Goal: Communication & Community: Share content

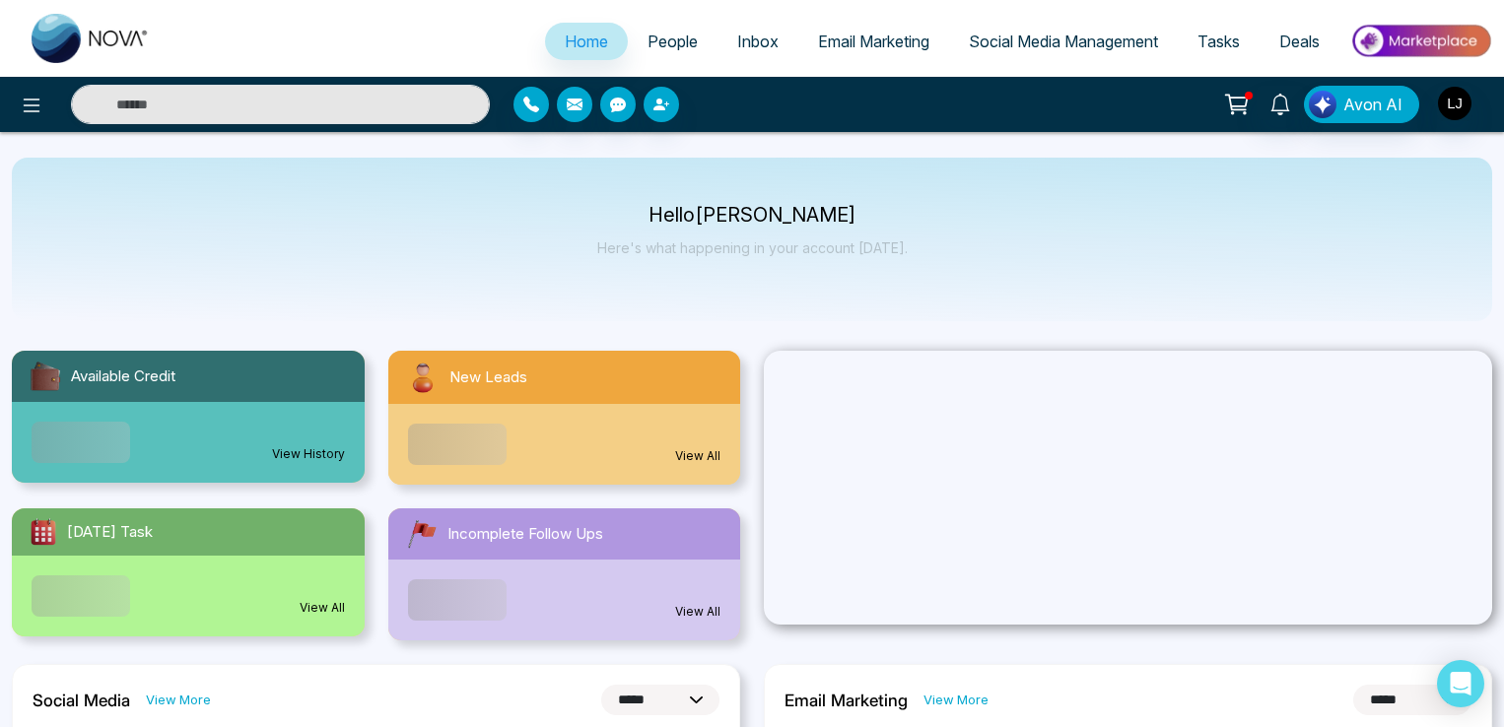
select select "*"
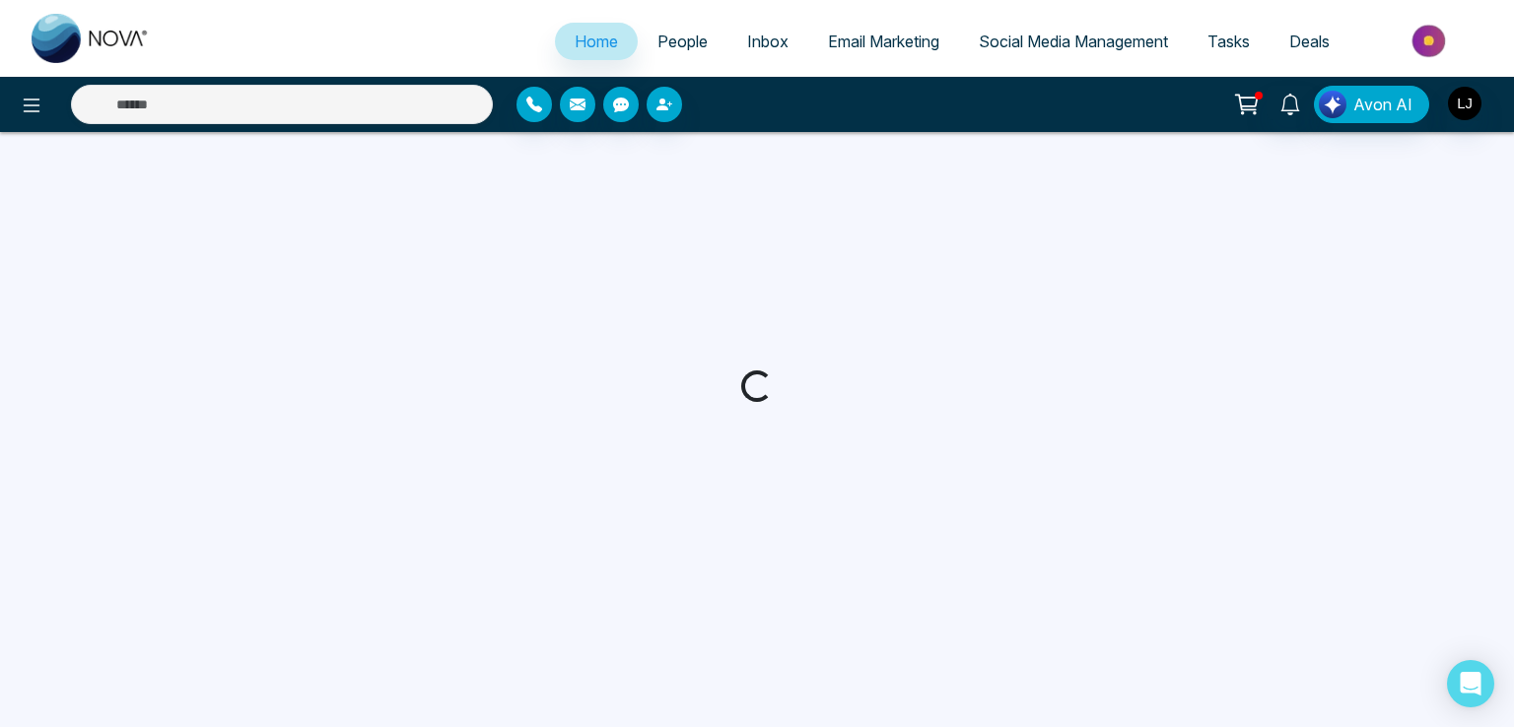
select select "*"
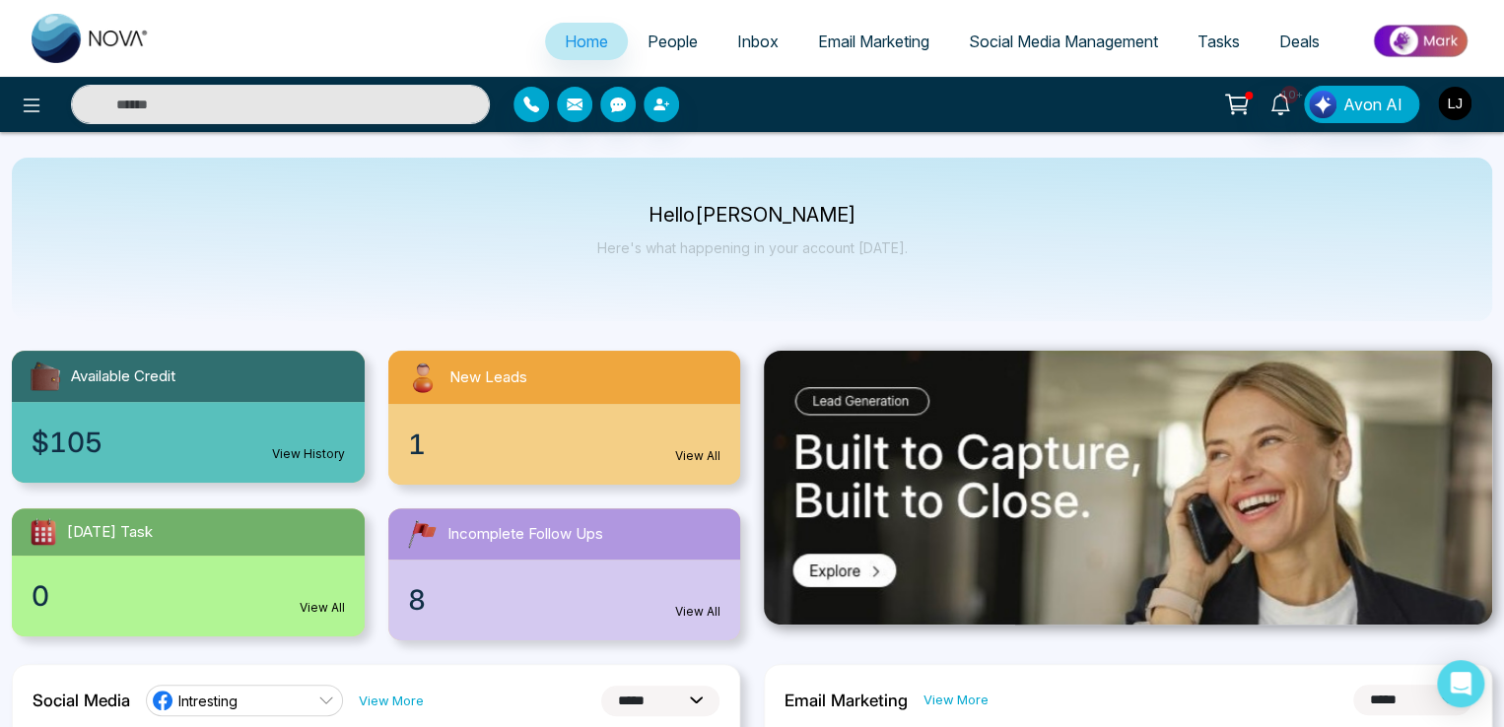
click at [875, 49] on span "Email Marketing" at bounding box center [873, 42] width 111 height 20
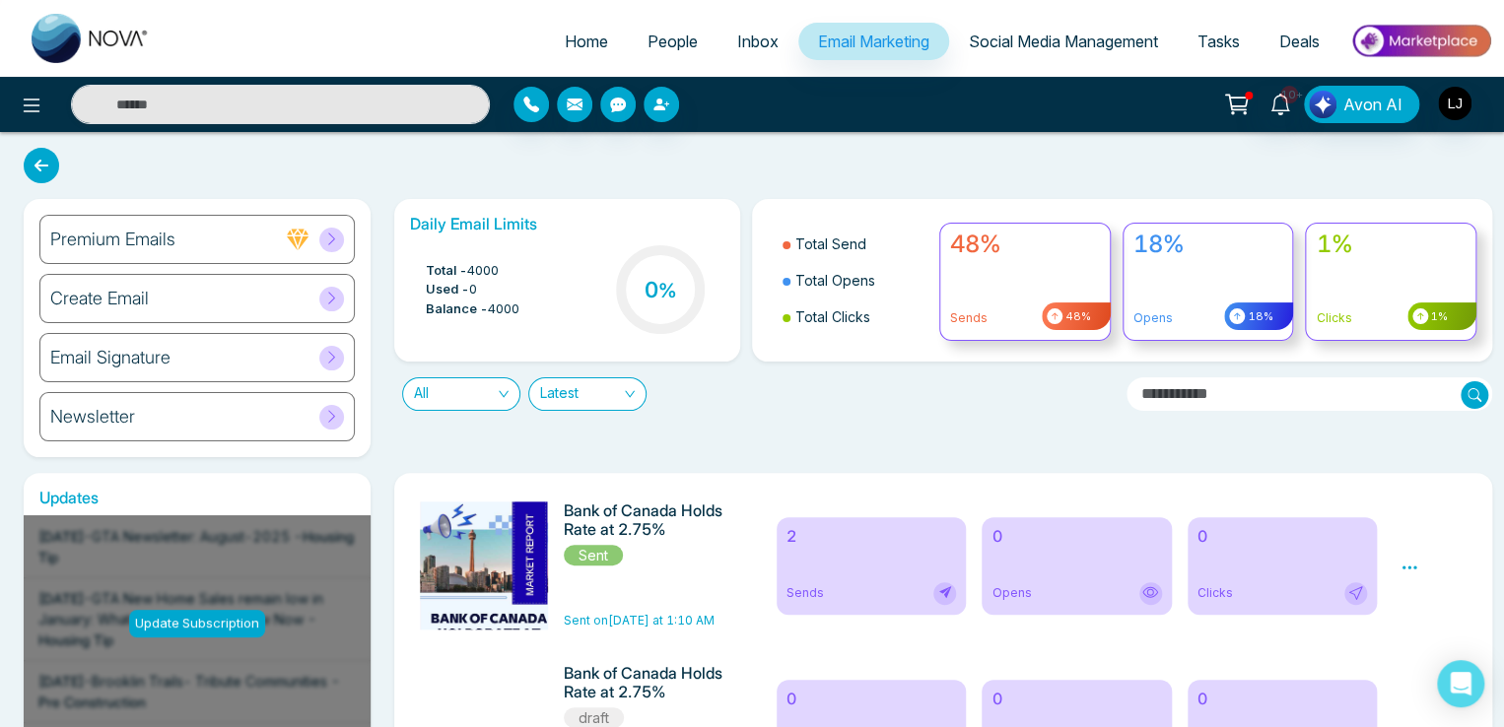
click at [214, 301] on div "Create Email" at bounding box center [196, 298] width 315 height 49
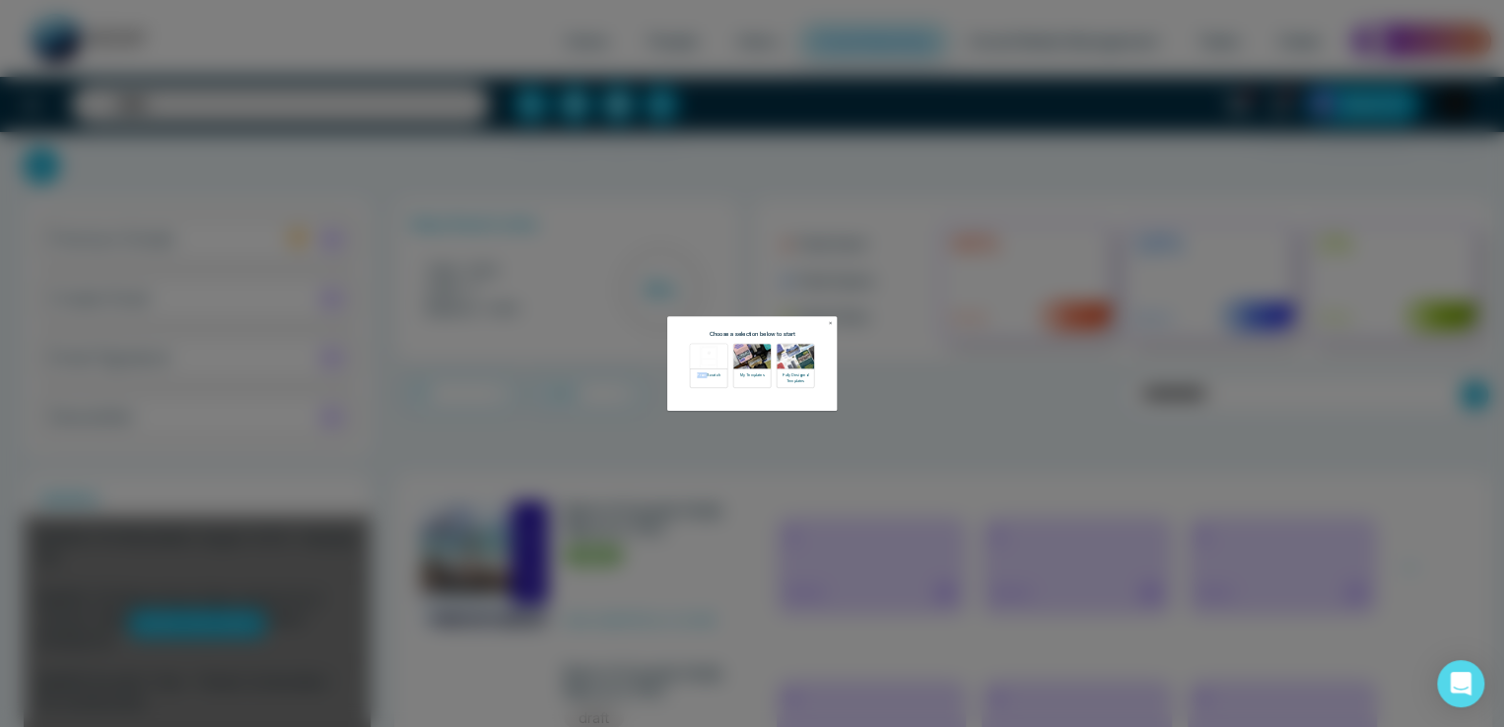
click at [214, 301] on div "Choose a selection below to start From Scratch My Templates Fully Designed Temp…" at bounding box center [752, 363] width 1504 height 727
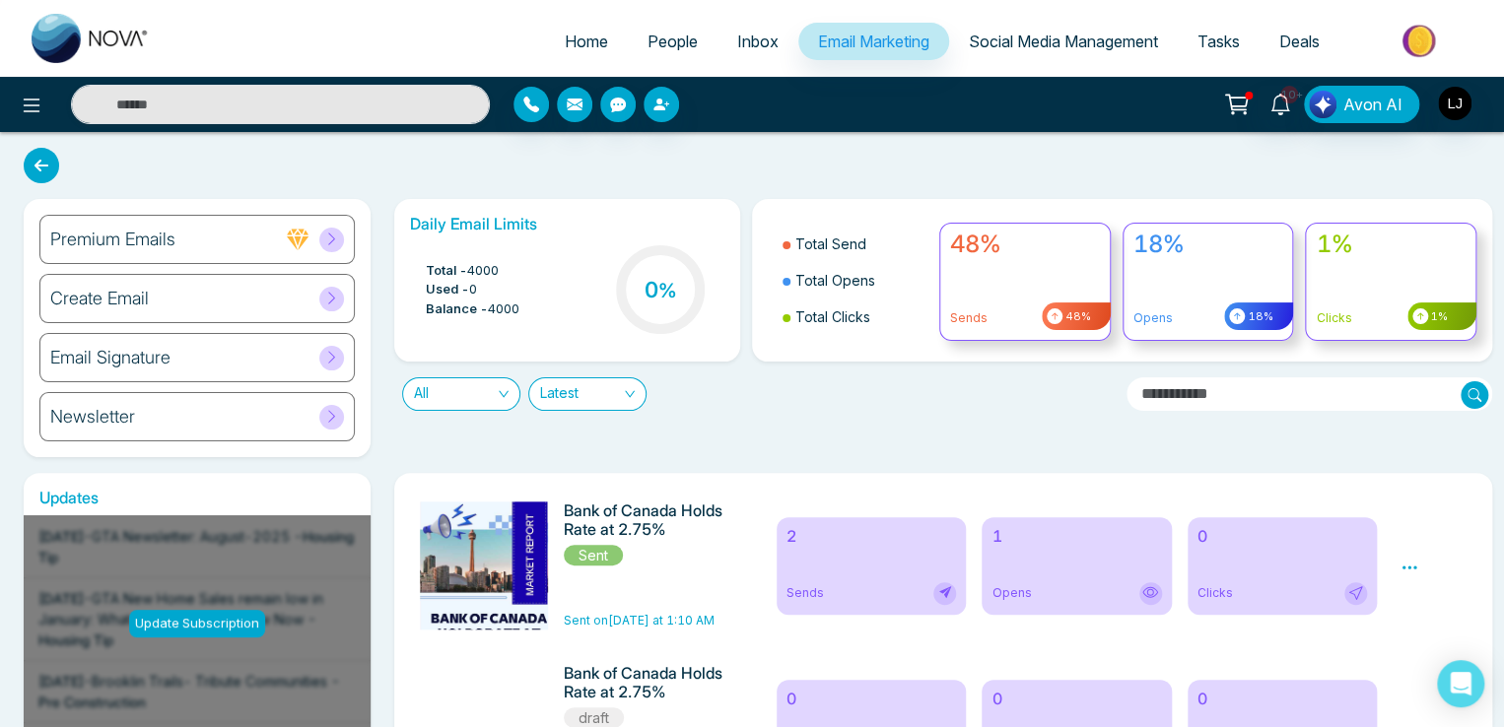
click at [263, 419] on div "Newsletter" at bounding box center [196, 416] width 315 height 49
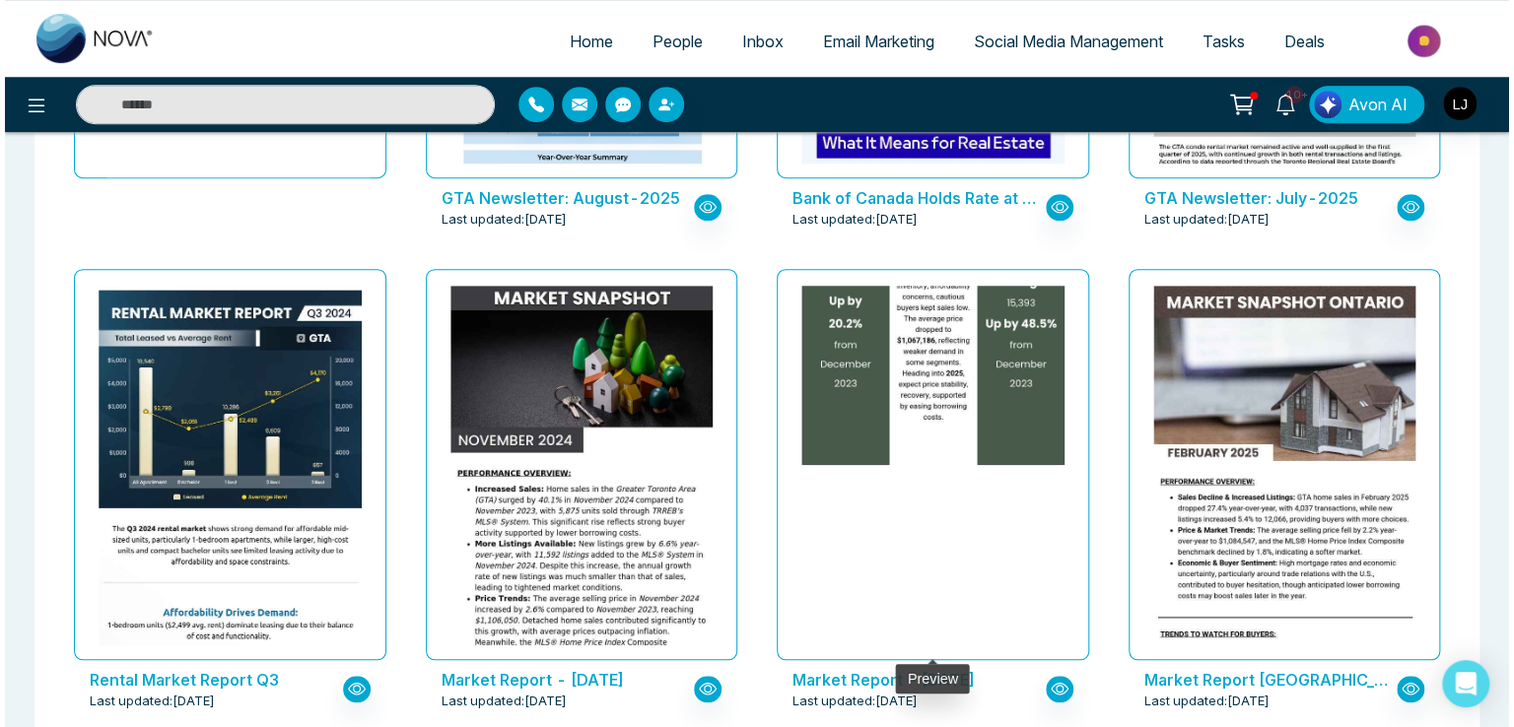
scroll to position [493, 0]
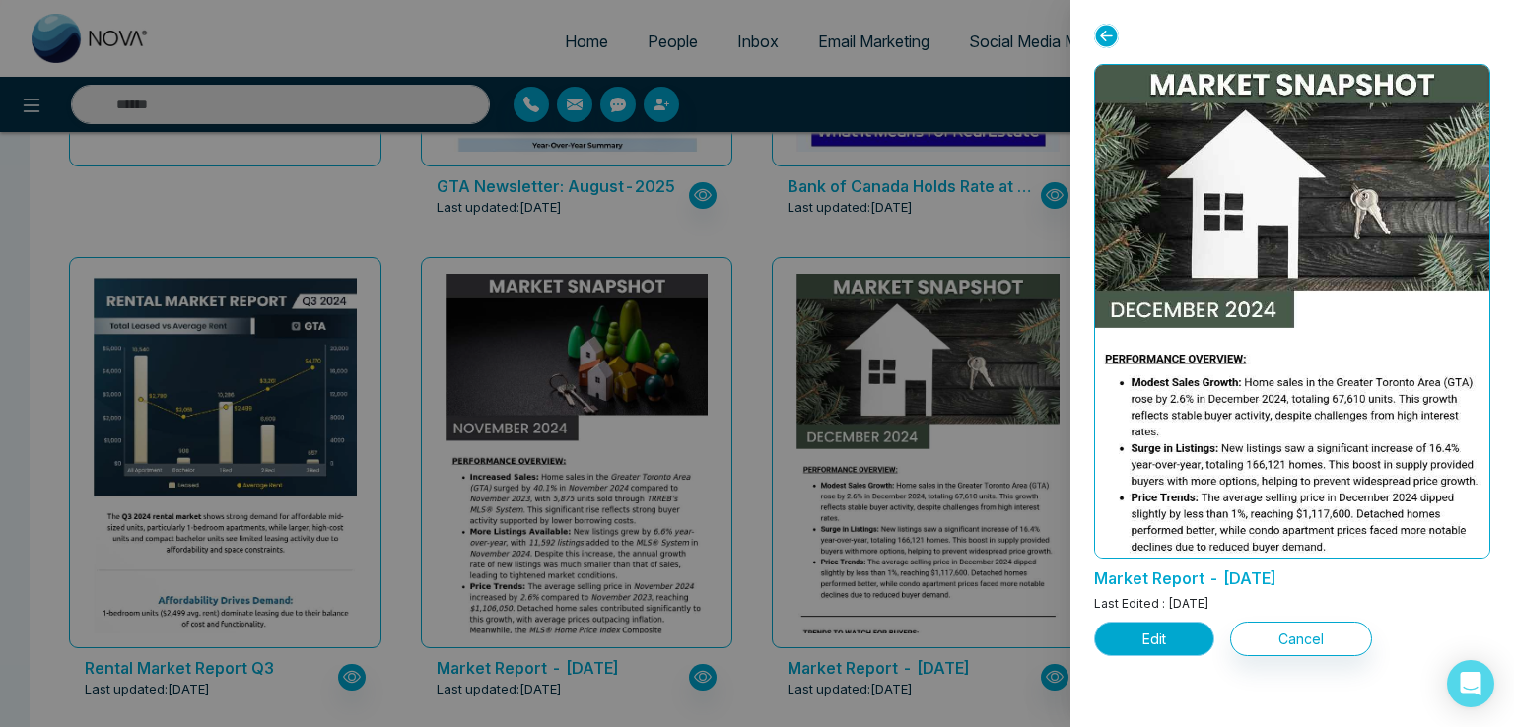
click at [1140, 628] on button "Edit" at bounding box center [1154, 639] width 120 height 34
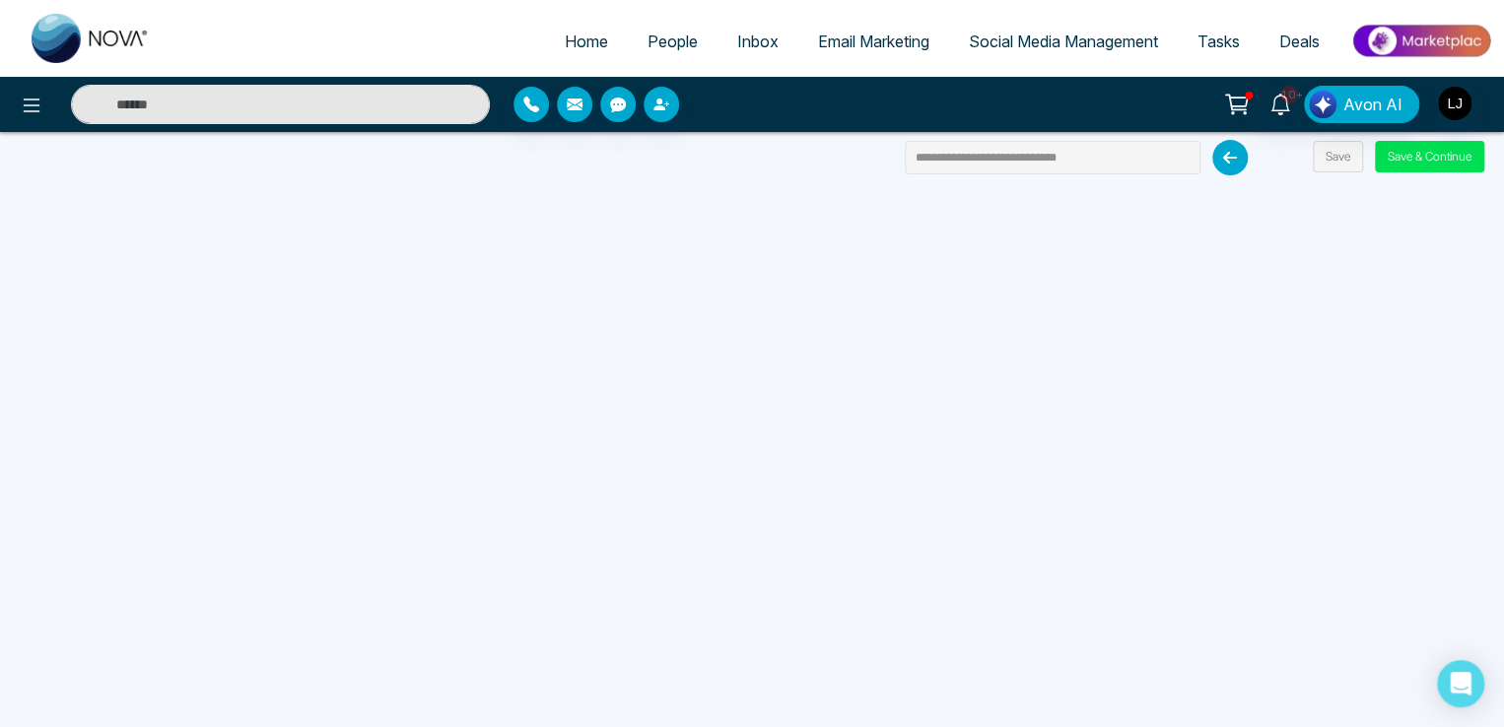
click at [647, 42] on span "People" at bounding box center [672, 42] width 50 height 20
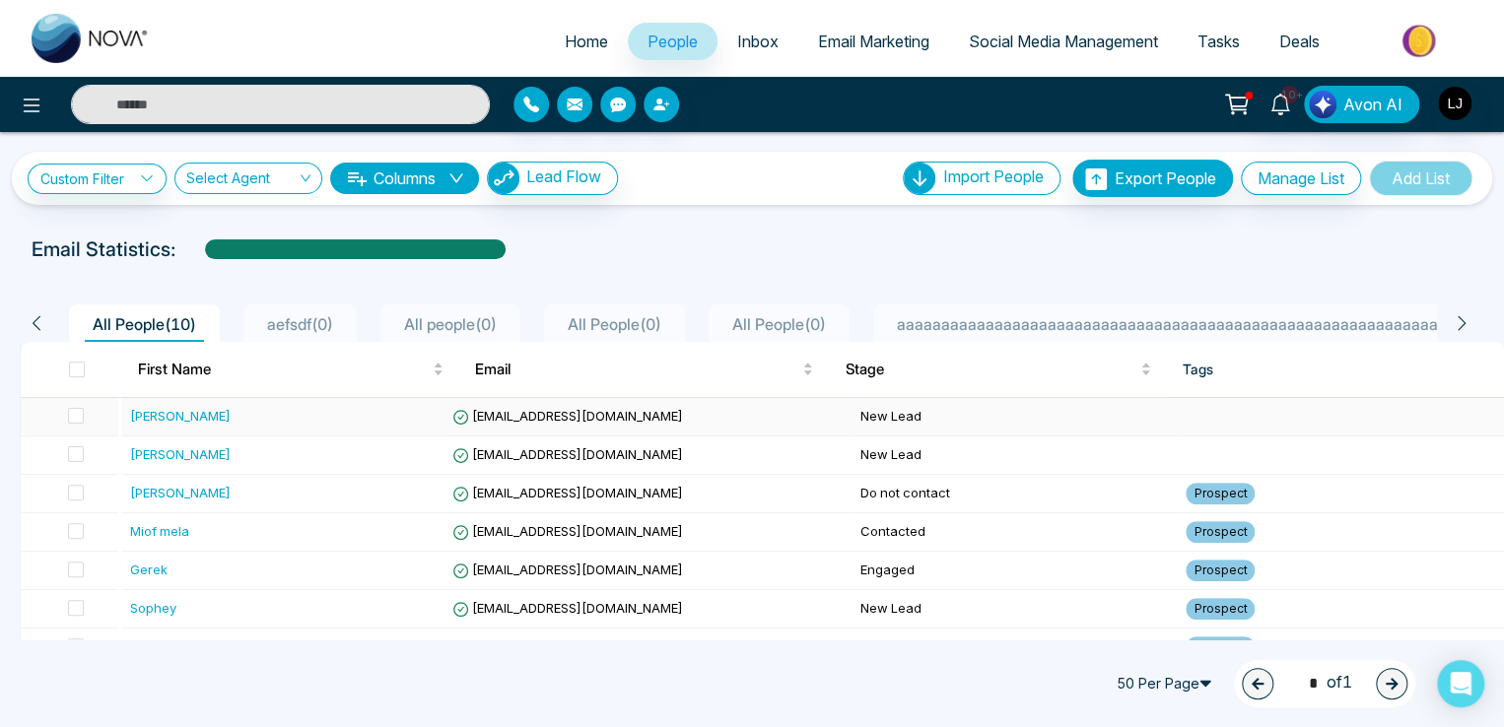
click at [538, 419] on span "vijaykumarjagale@gmail.com" at bounding box center [567, 416] width 231 height 16
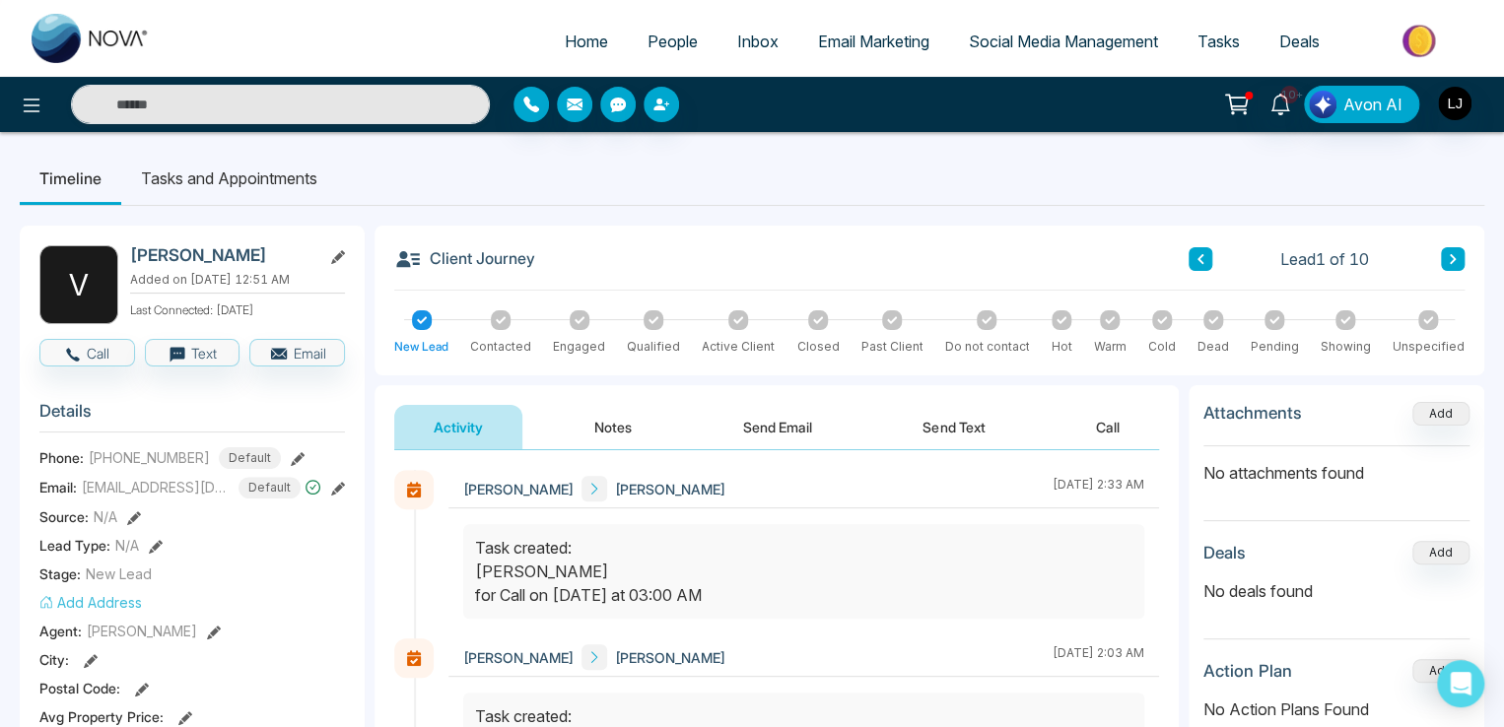
click at [1054, 52] on link "Social Media Management" at bounding box center [1063, 41] width 229 height 37
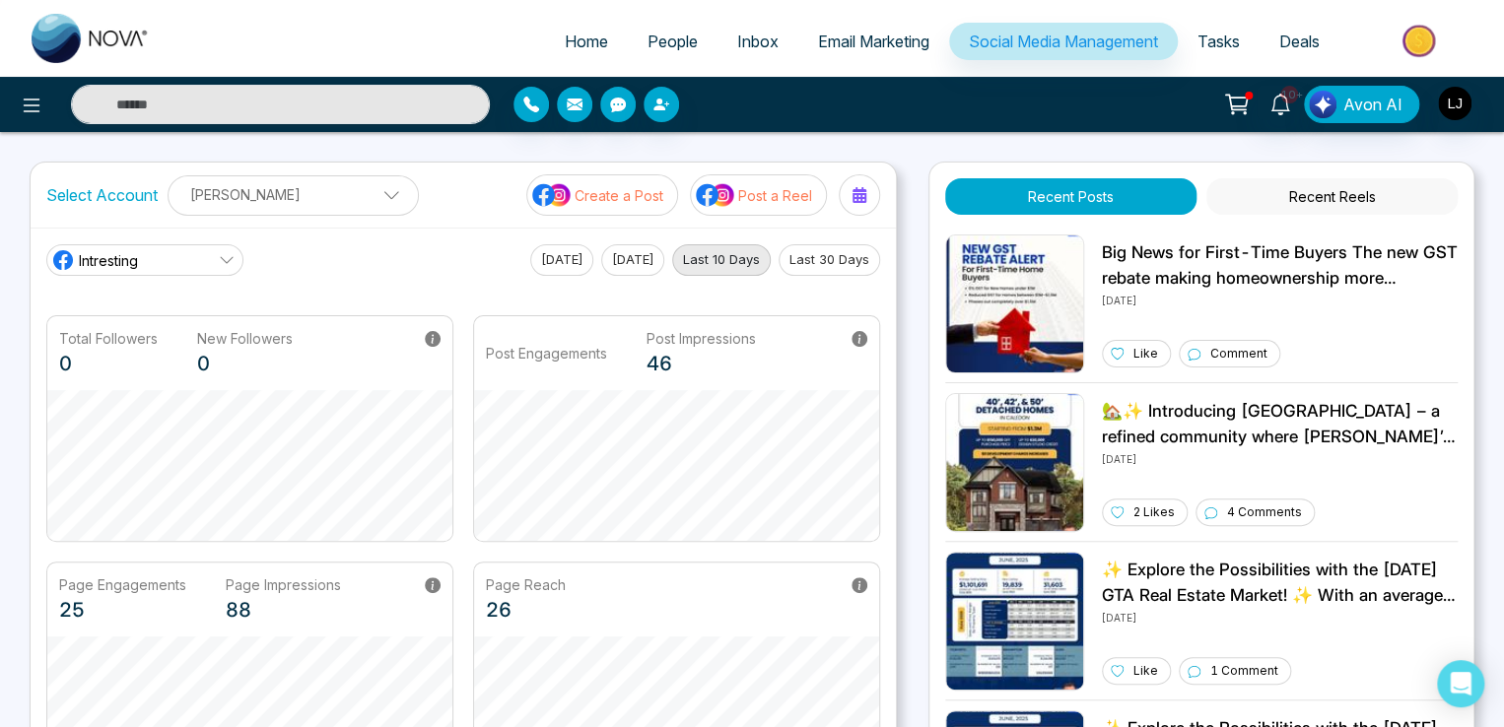
click at [746, 187] on p "Post a Reel" at bounding box center [775, 195] width 74 height 21
click at [759, 186] on p "Post a Reel" at bounding box center [775, 195] width 74 height 21
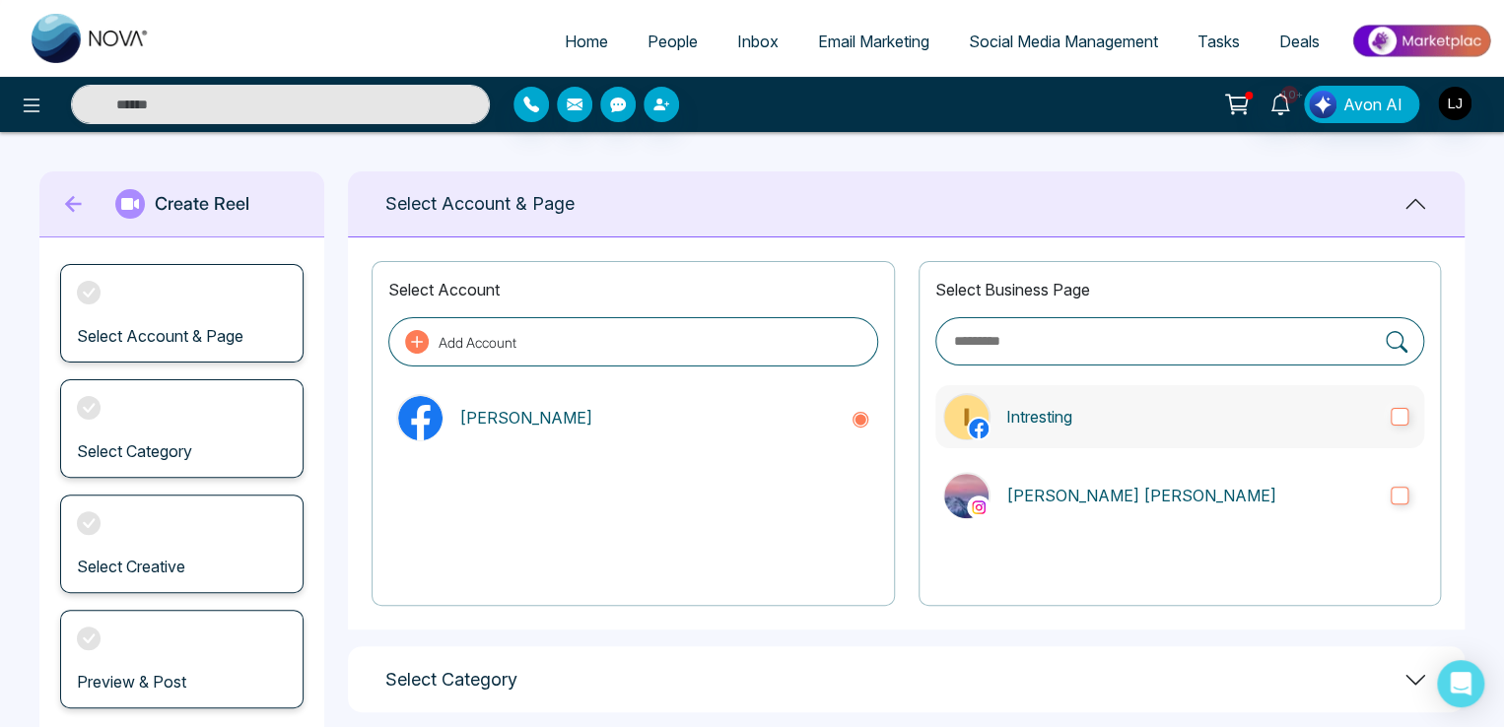
click at [1092, 415] on p "Intresting" at bounding box center [1190, 417] width 369 height 24
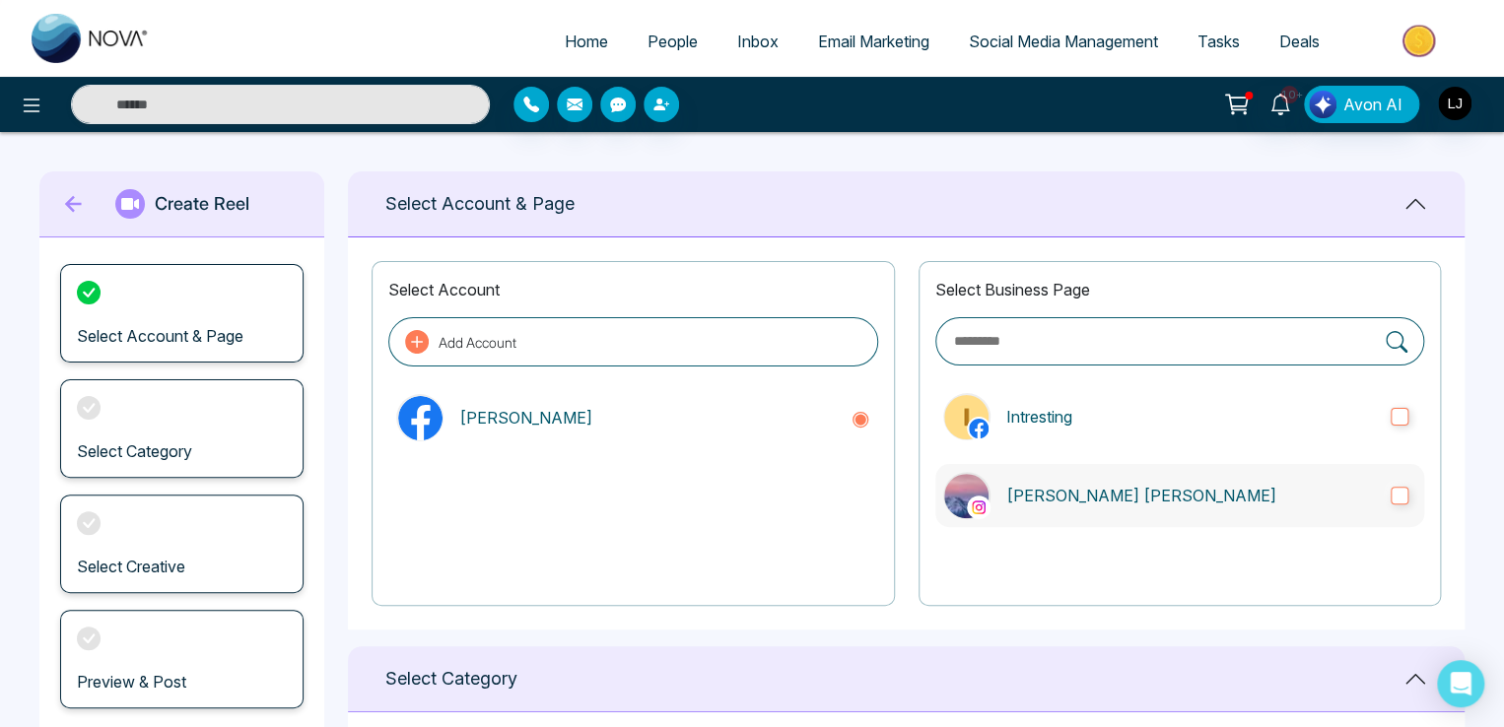
click at [1084, 468] on label "Lokesh Avinash Joshi" at bounding box center [1179, 495] width 489 height 63
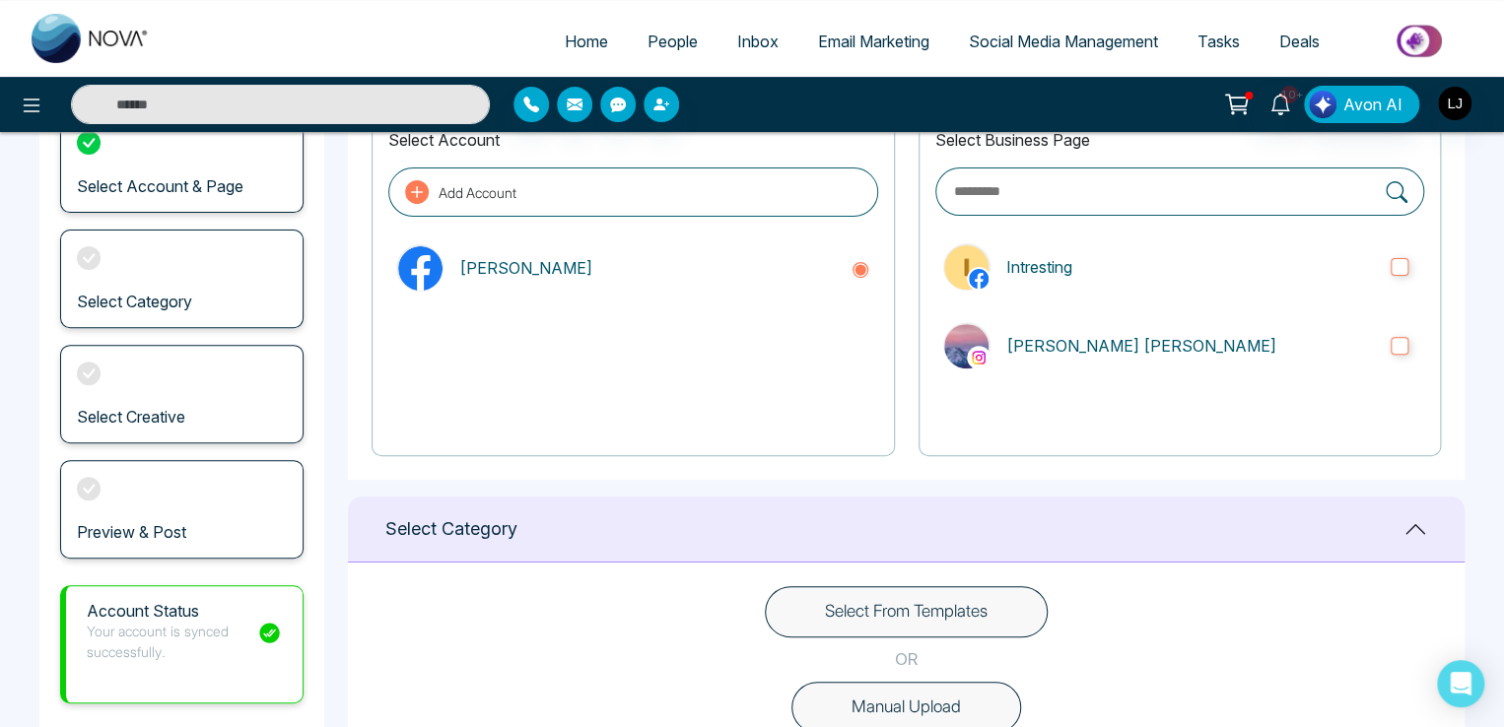
scroll to position [493, 0]
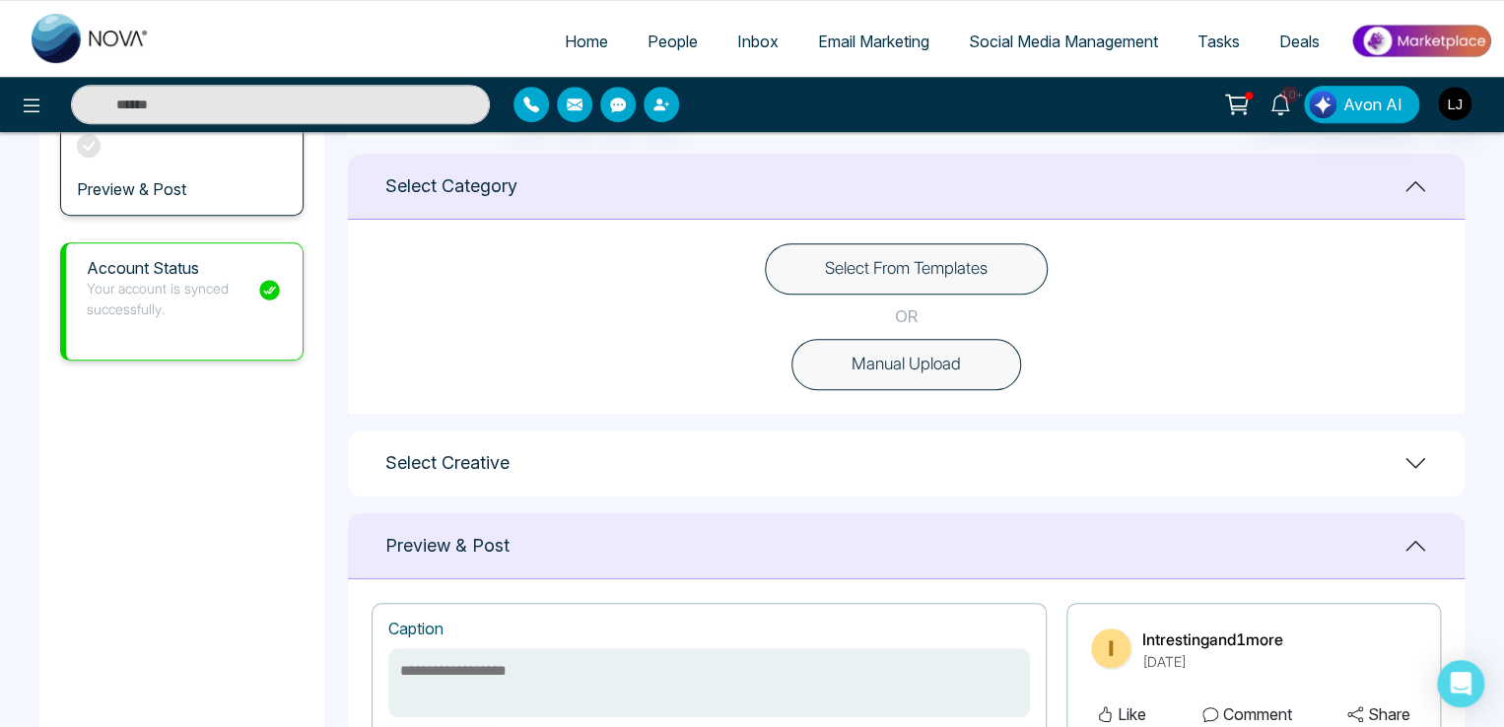
click at [898, 260] on button "Select From Templates" at bounding box center [906, 268] width 283 height 51
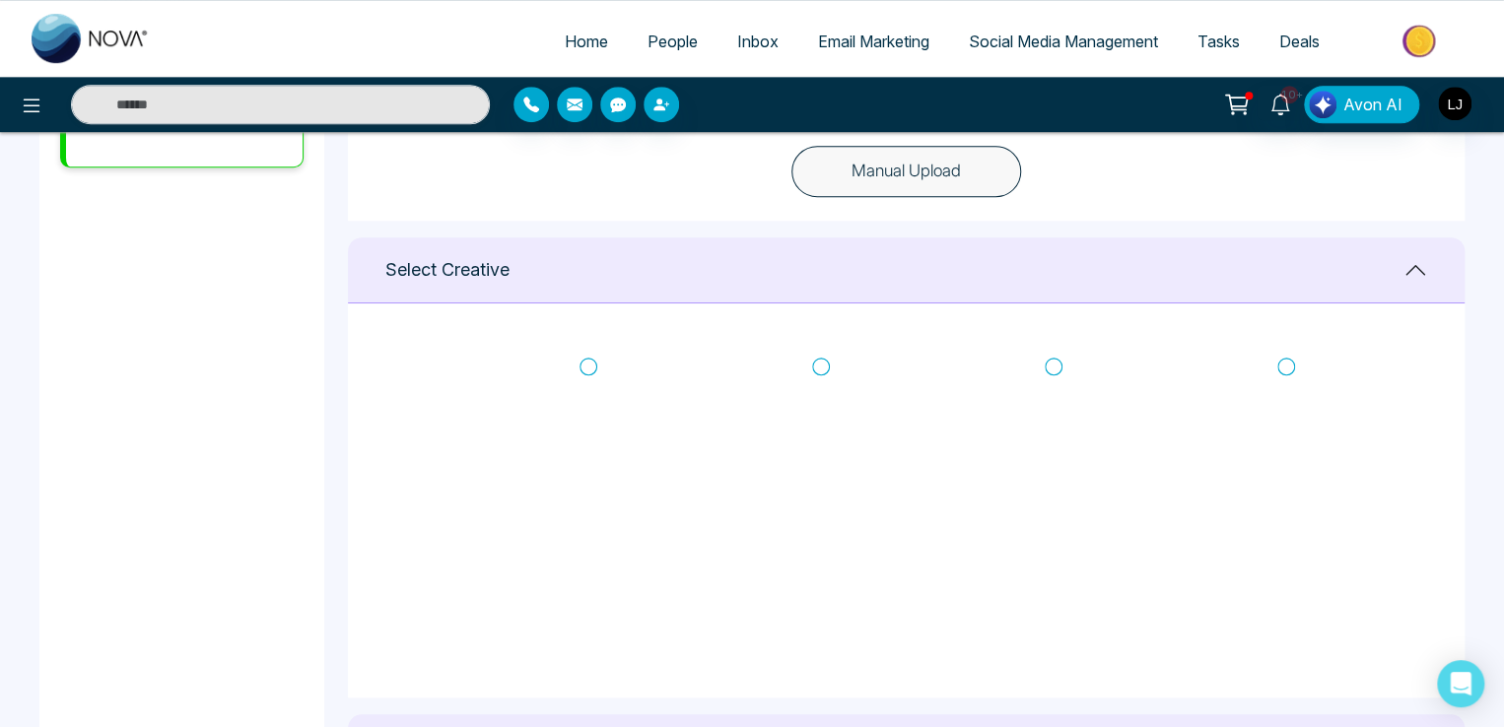
scroll to position [690, 0]
click at [585, 364] on icon at bounding box center [588, 363] width 18 height 20
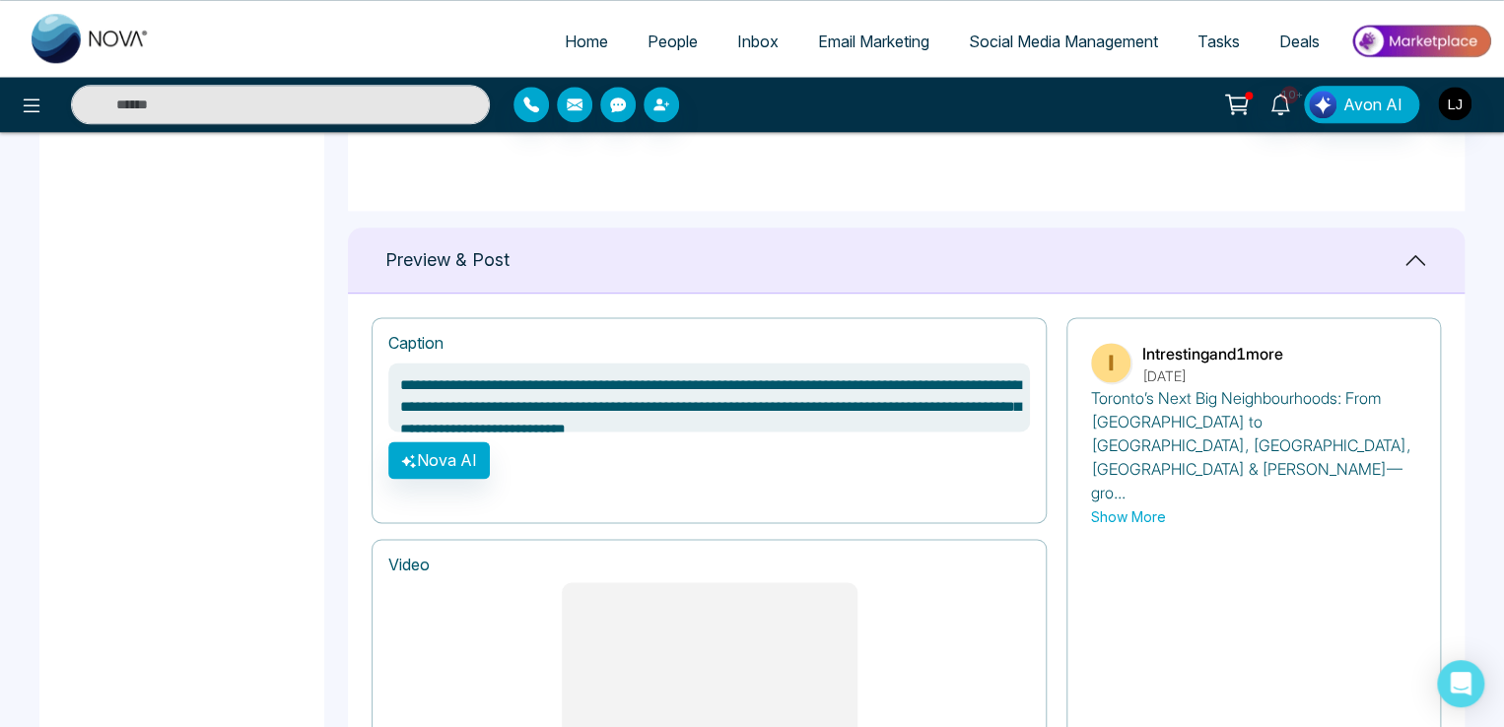
scroll to position [1183, 0]
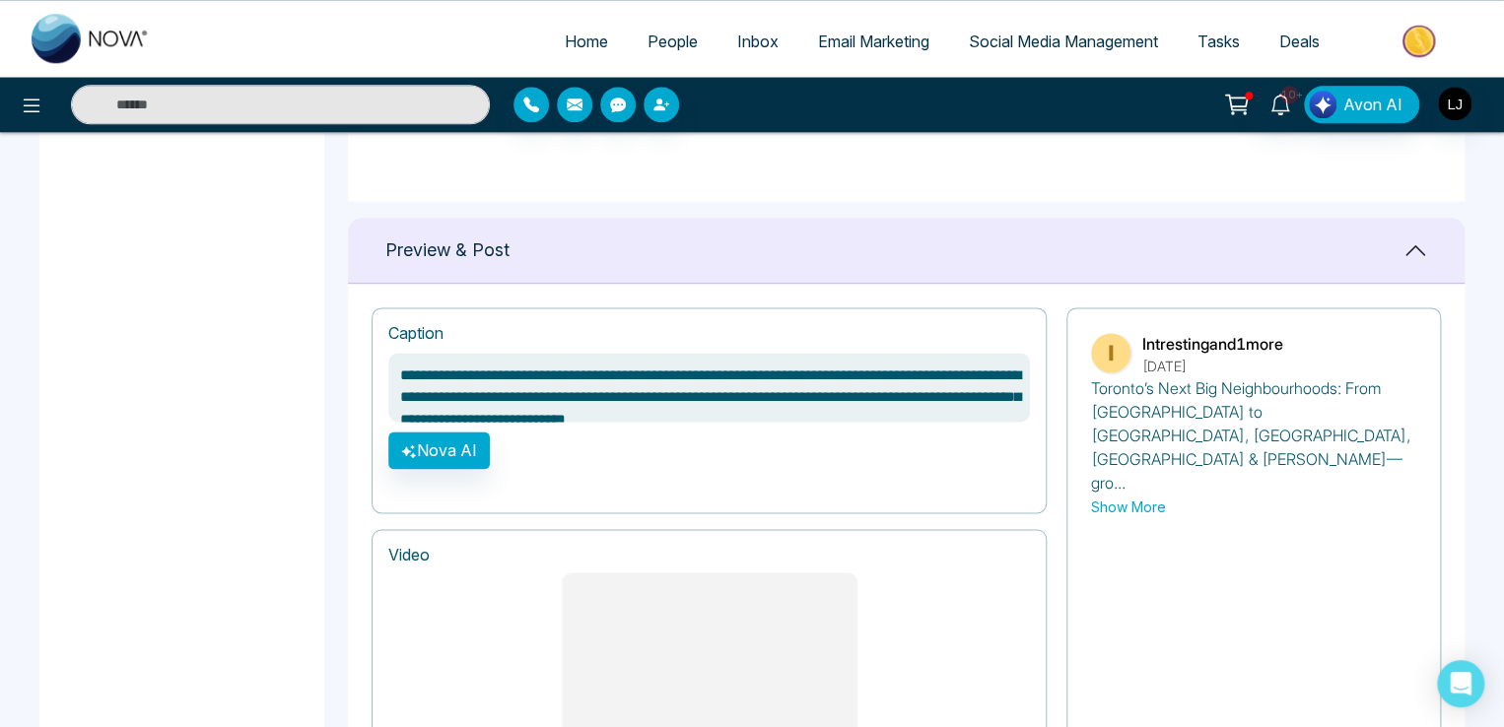
click at [542, 356] on textarea "**********" at bounding box center [709, 387] width 642 height 69
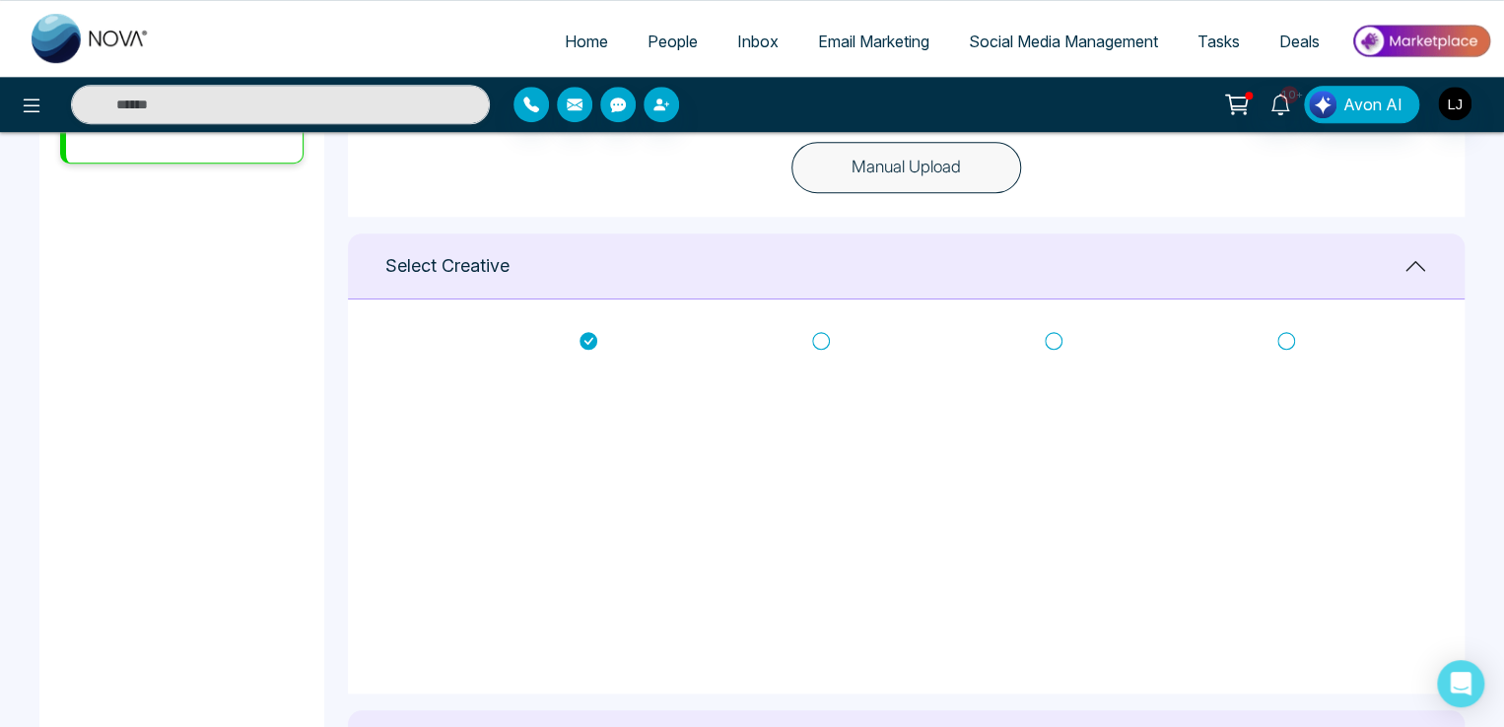
scroll to position [0, 0]
click at [823, 357] on icon at bounding box center [821, 363] width 18 height 20
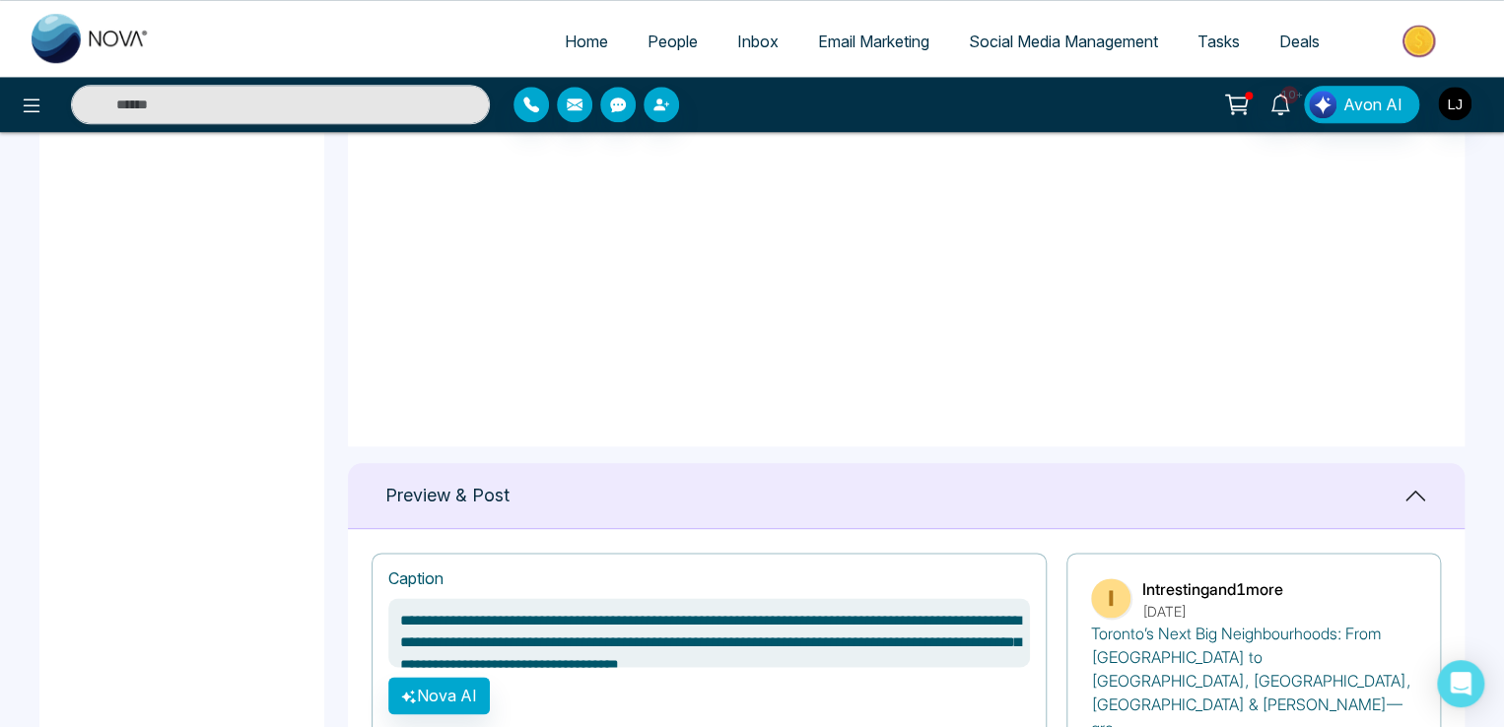
scroll to position [1084, 0]
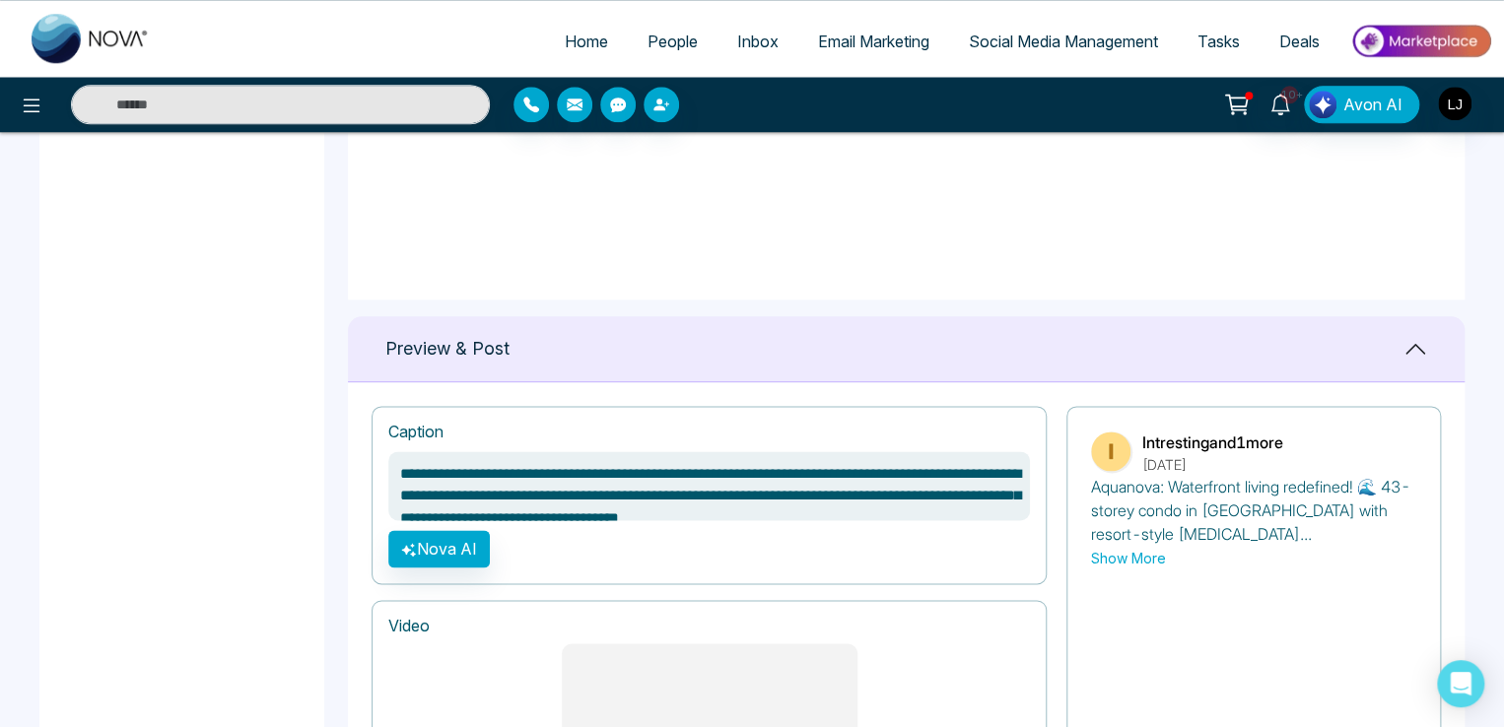
click at [483, 475] on textarea "**********" at bounding box center [709, 485] width 642 height 69
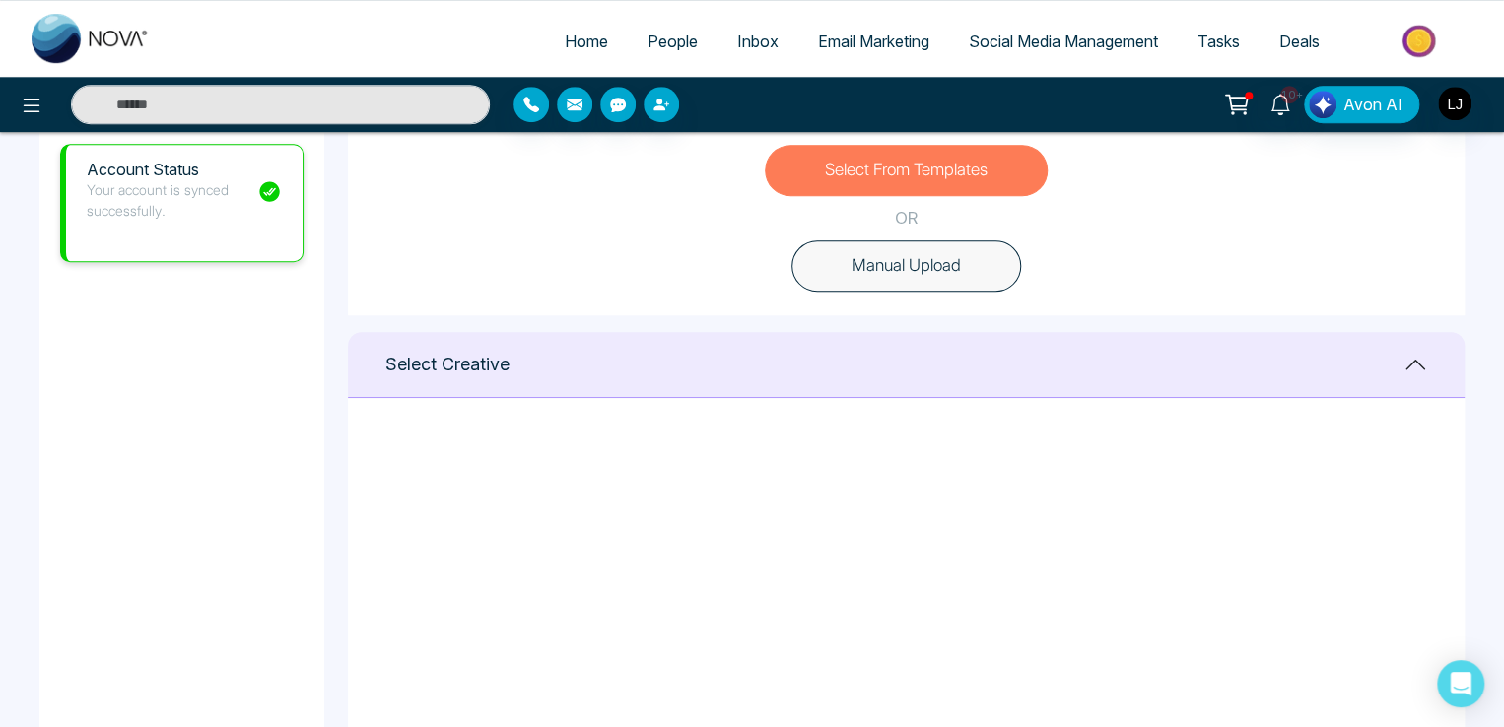
scroll to position [0, 0]
click at [1049, 454] on icon at bounding box center [1054, 461] width 18 height 20
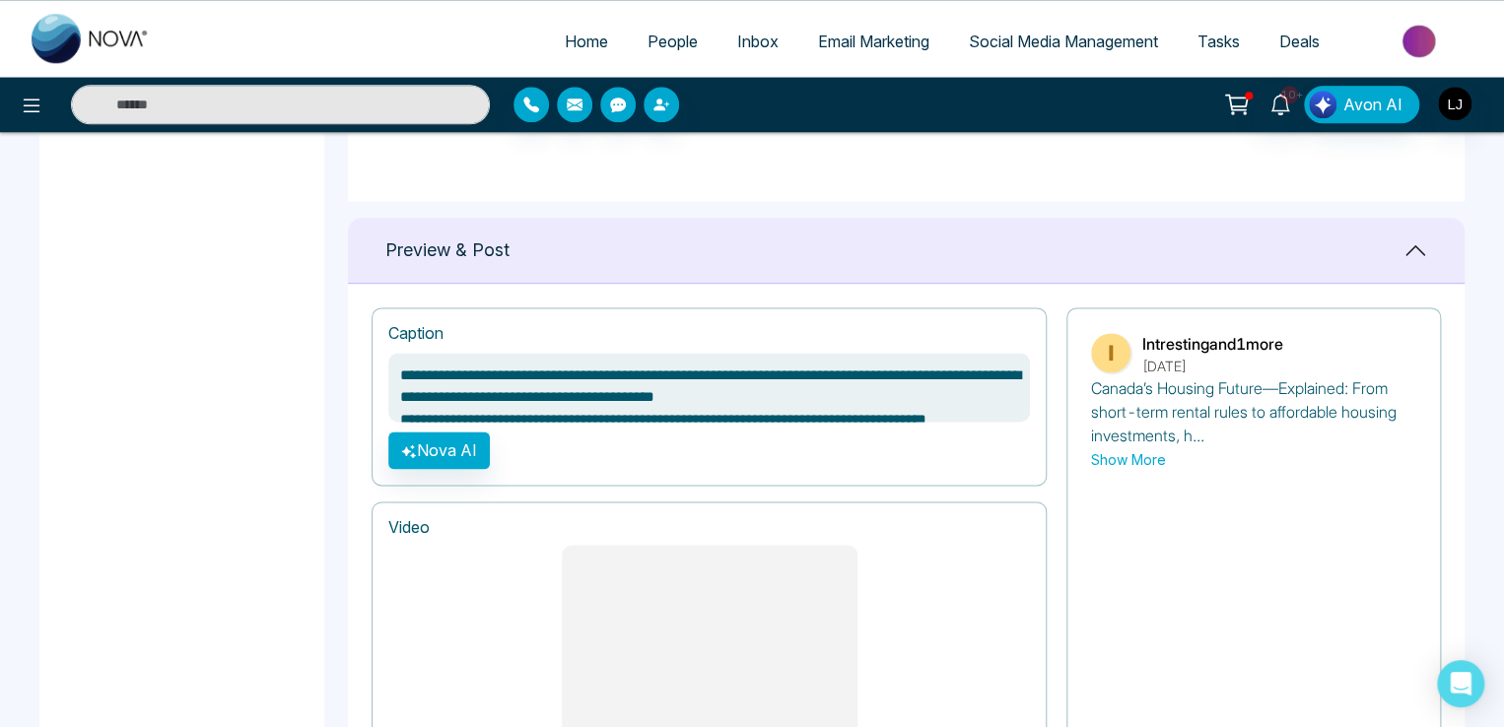
click at [612, 386] on textarea "**********" at bounding box center [709, 387] width 642 height 69
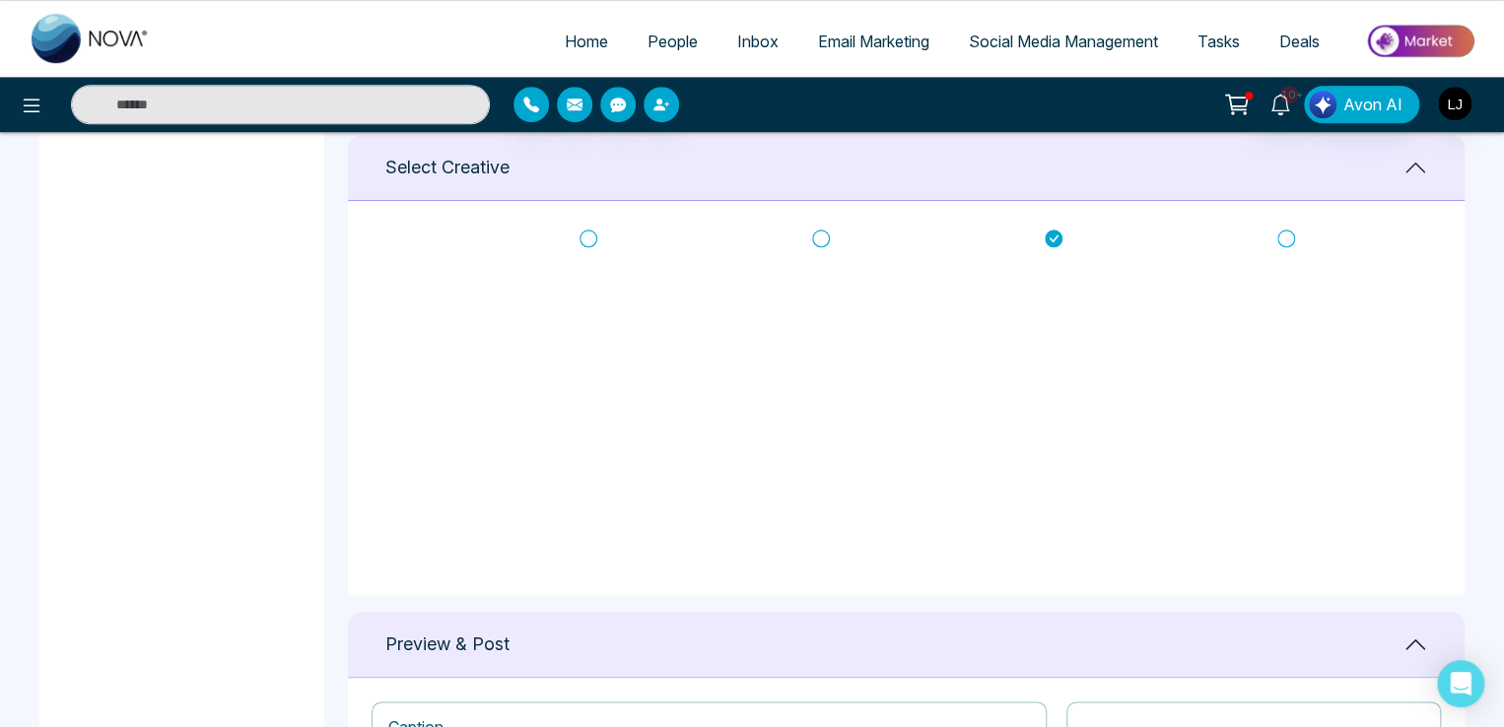
scroll to position [0, 0]
click at [1284, 267] on icon at bounding box center [1286, 264] width 18 height 20
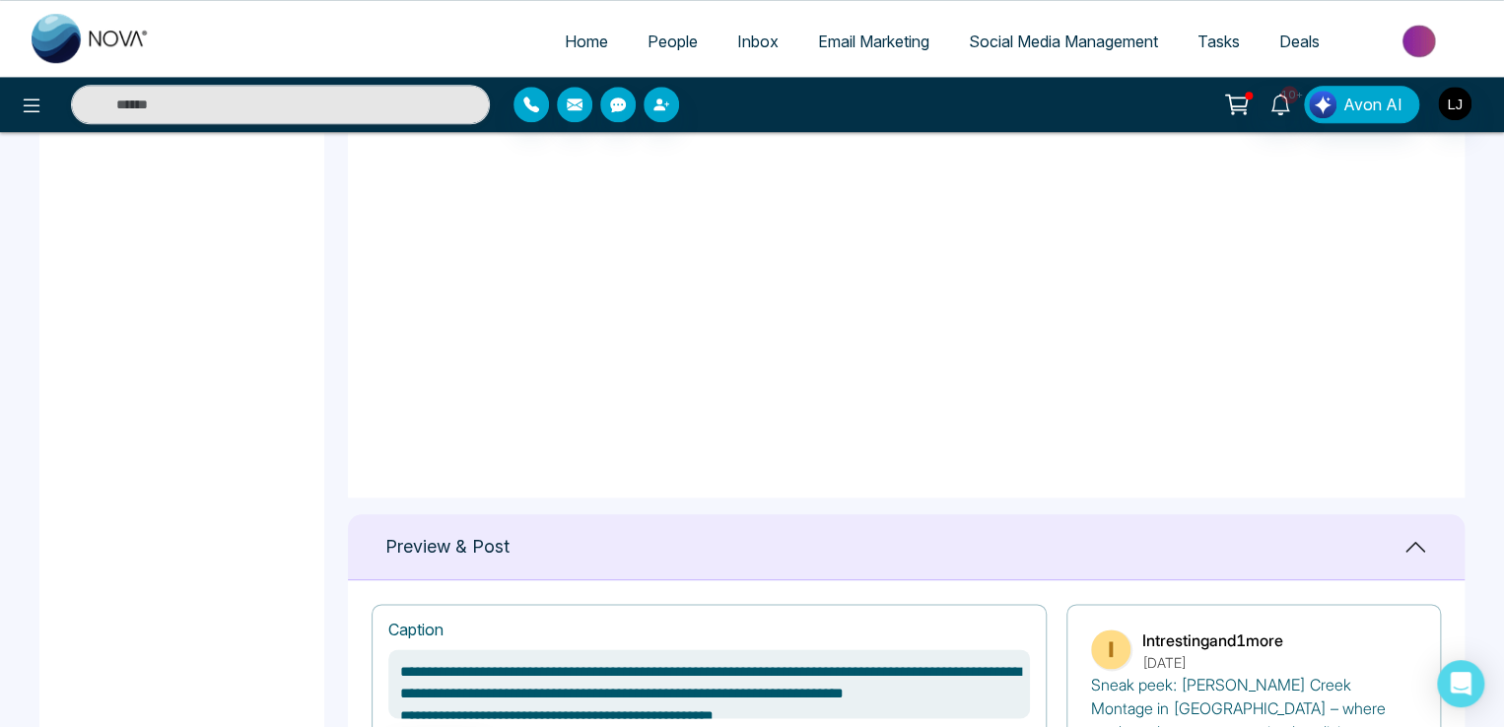
scroll to position [985, 0]
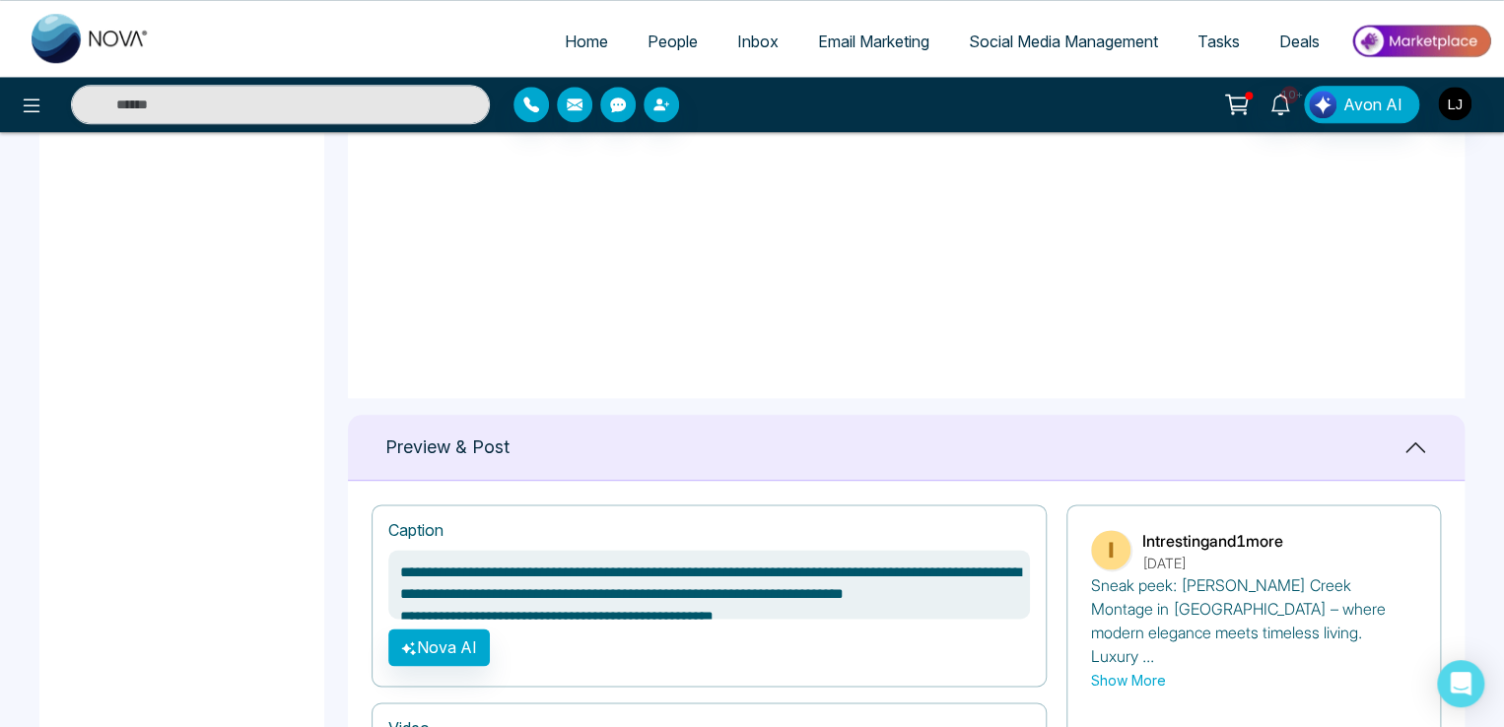
click at [505, 580] on textarea "**********" at bounding box center [709, 584] width 642 height 69
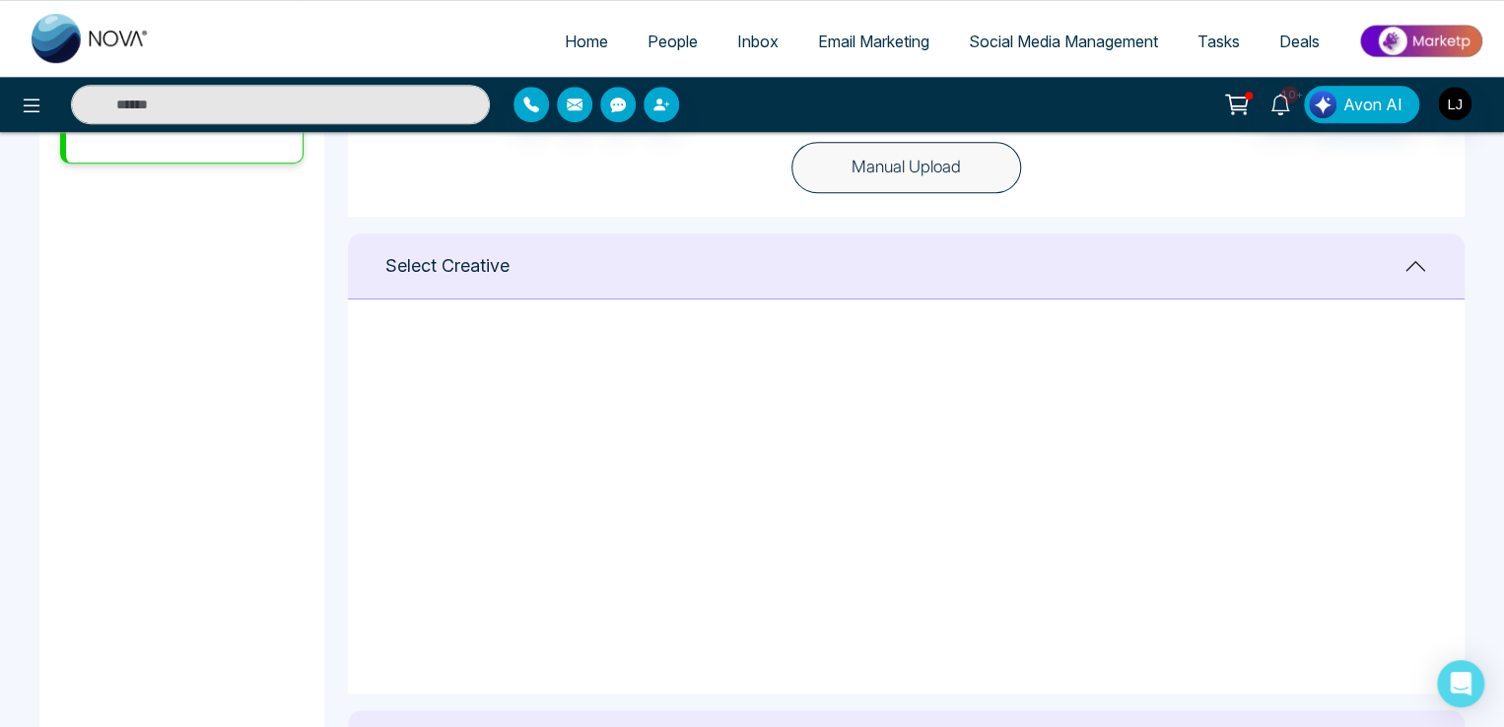
scroll to position [0, 0]
click at [589, 355] on icon at bounding box center [588, 363] width 18 height 20
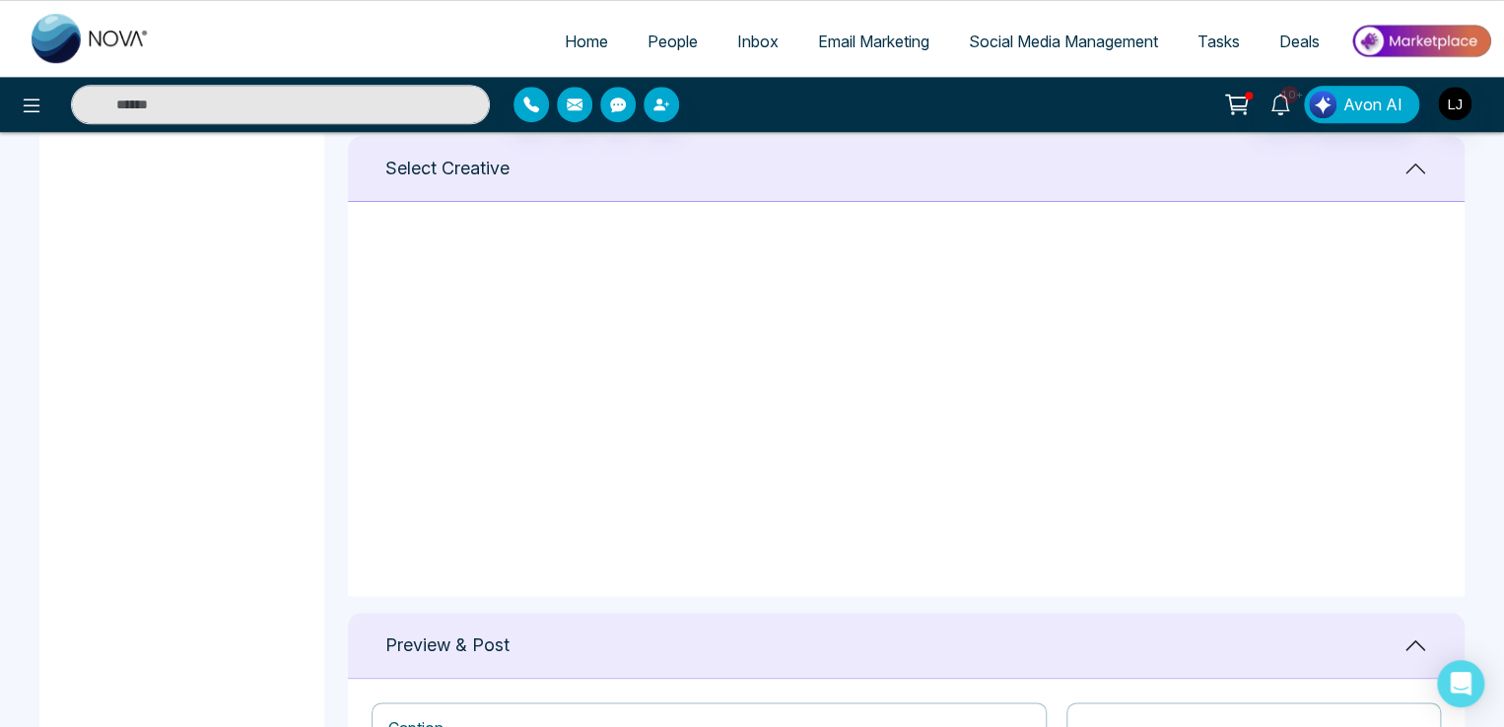
scroll to position [1084, 0]
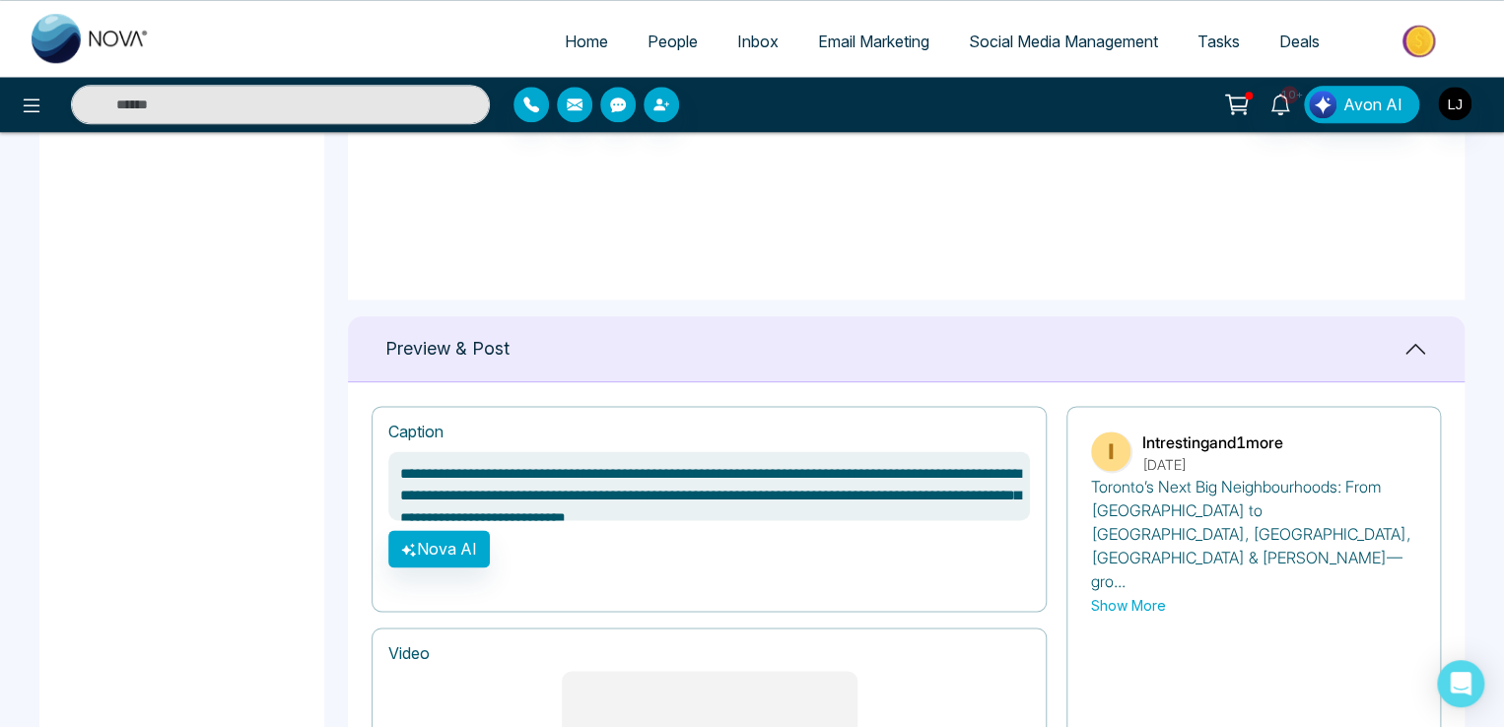
click at [556, 477] on textarea "**********" at bounding box center [709, 485] width 642 height 69
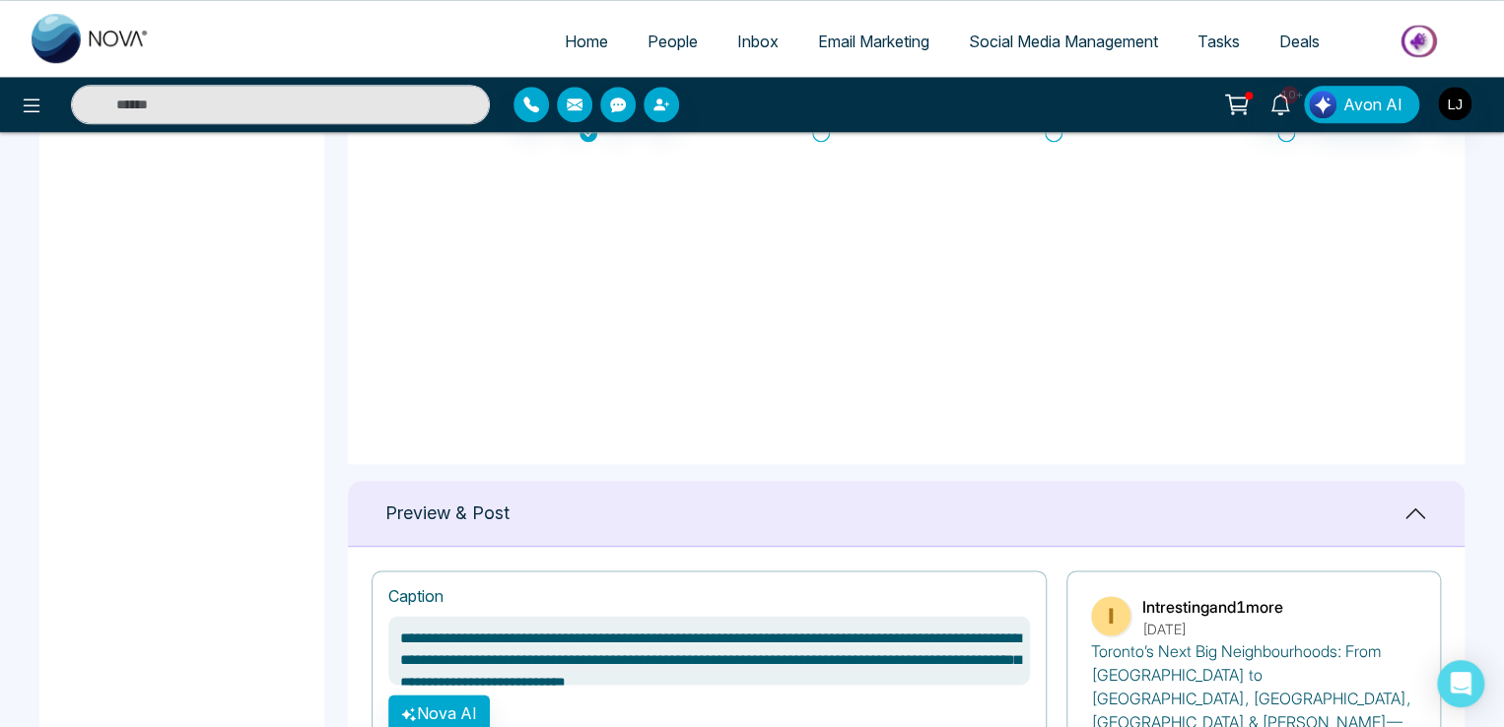
scroll to position [887, 0]
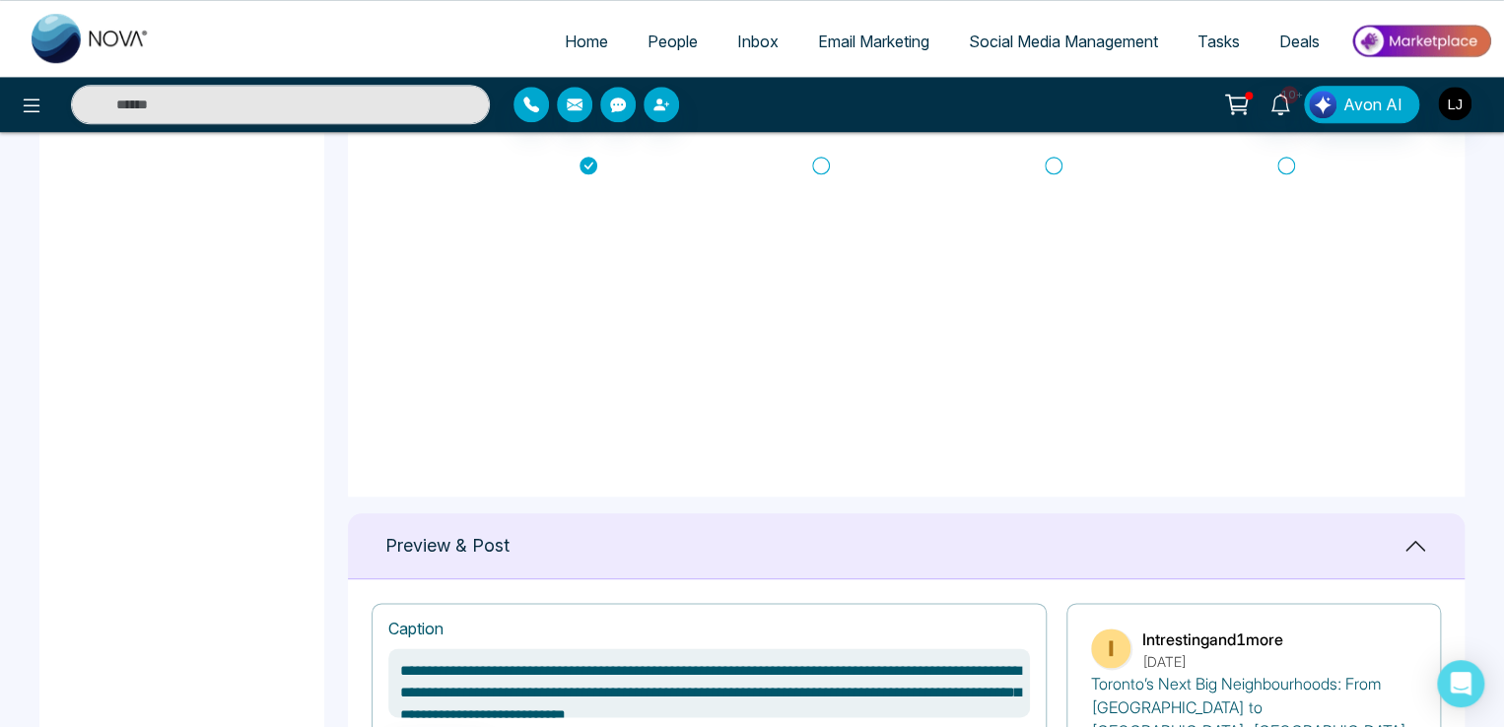
click at [816, 160] on icon at bounding box center [821, 166] width 18 height 20
type textarea "**********"
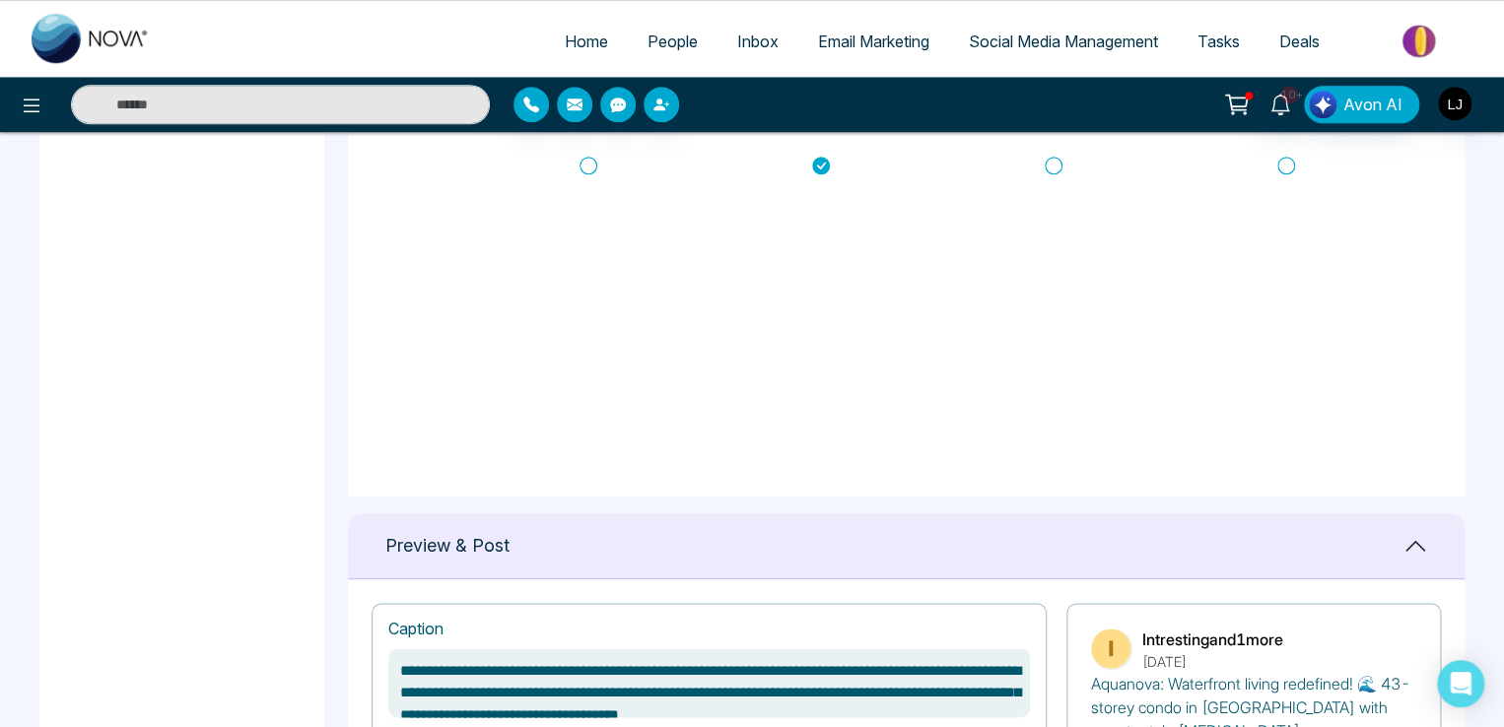
click at [586, 662] on textarea "**********" at bounding box center [709, 682] width 642 height 69
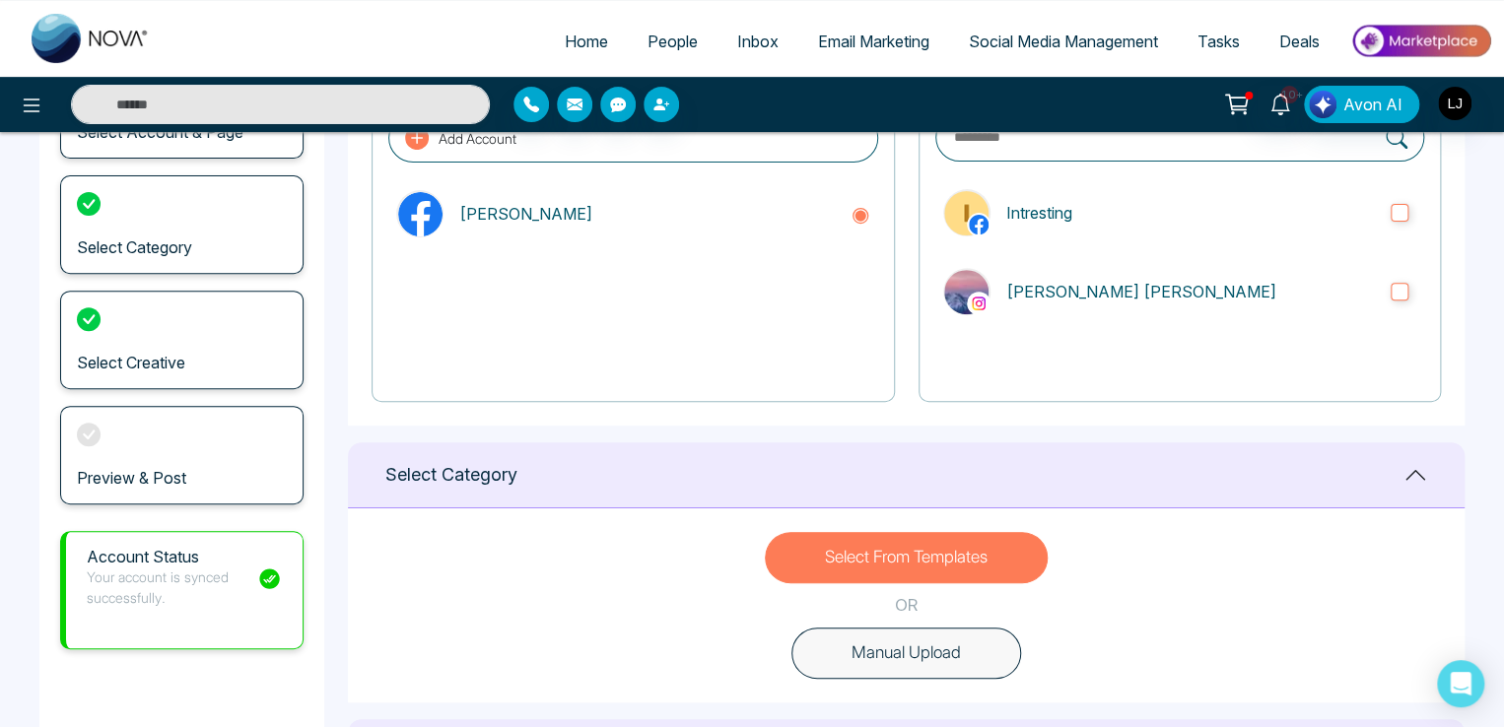
scroll to position [0, 0]
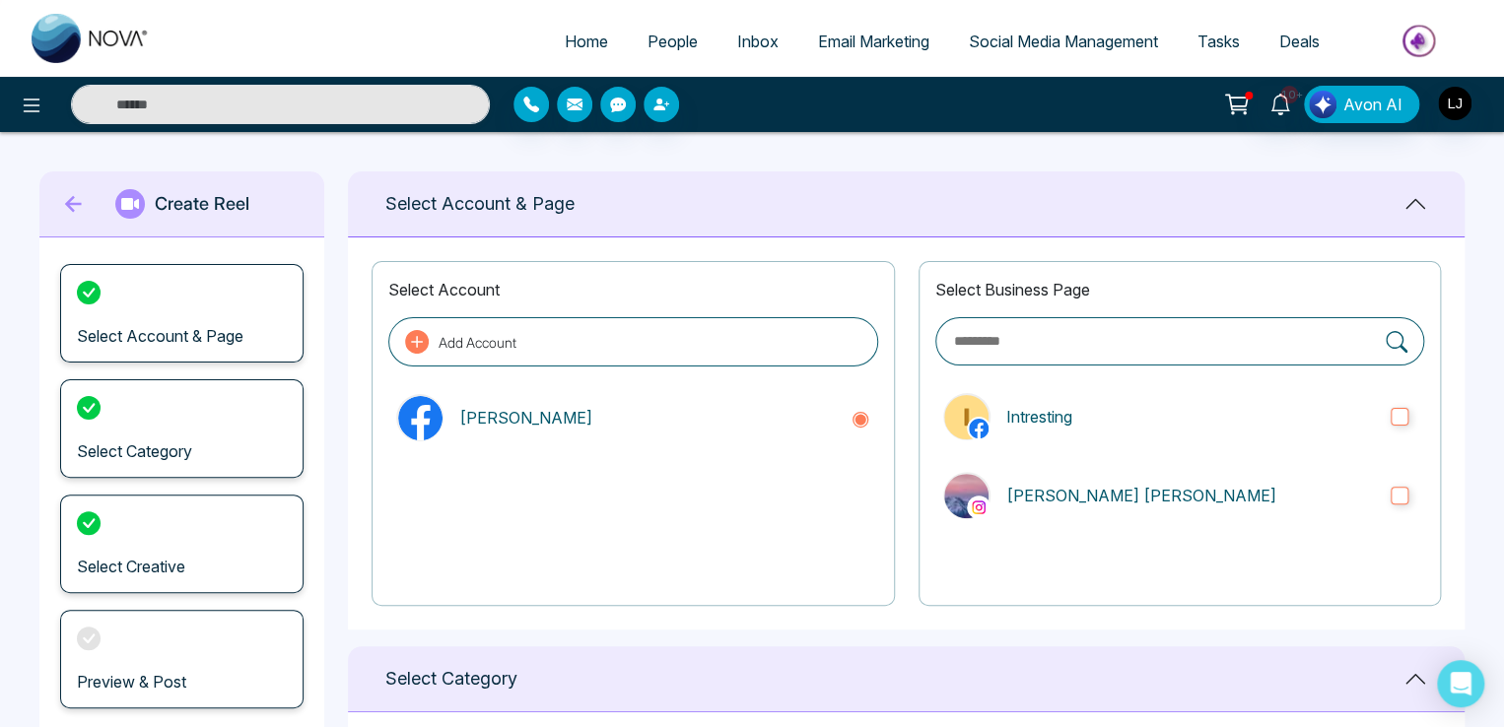
click at [875, 36] on span "Email Marketing" at bounding box center [873, 42] width 111 height 20
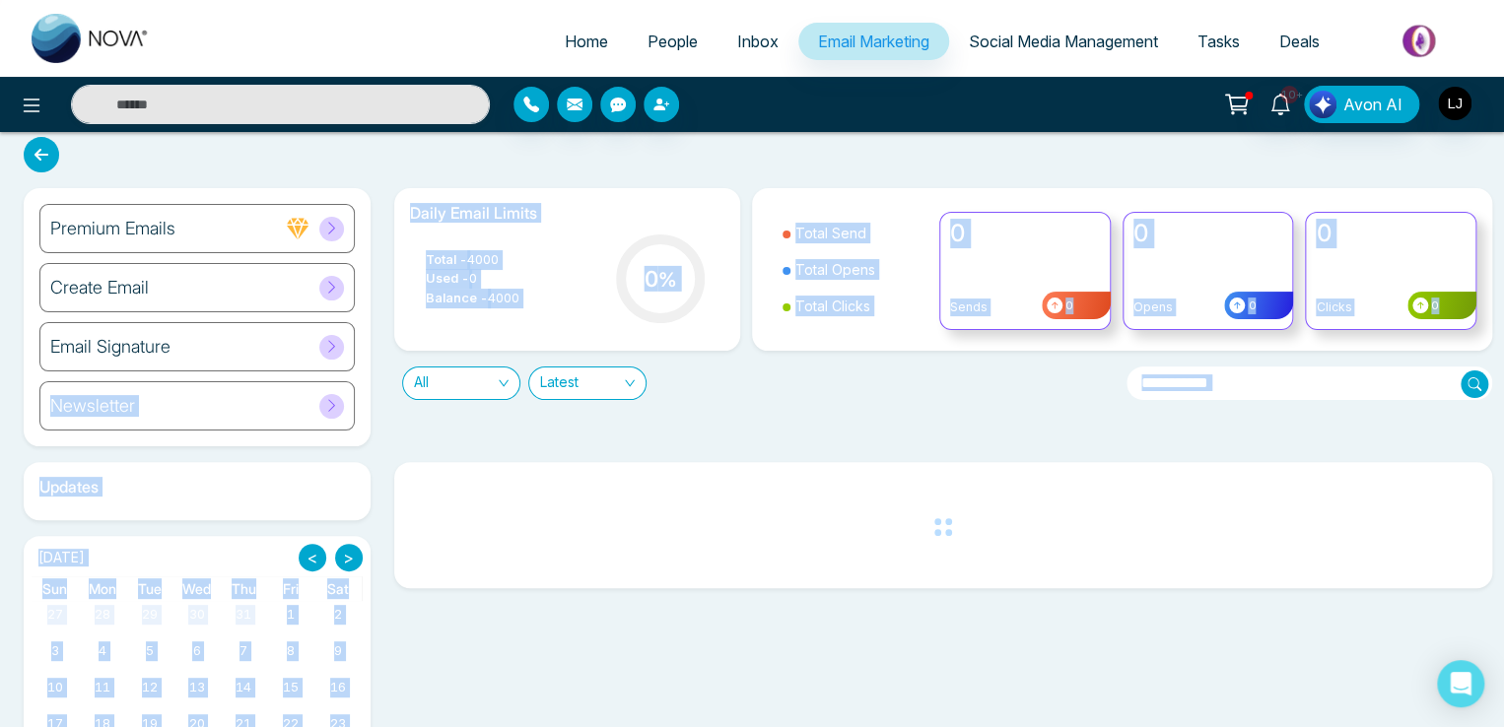
scroll to position [19, 0]
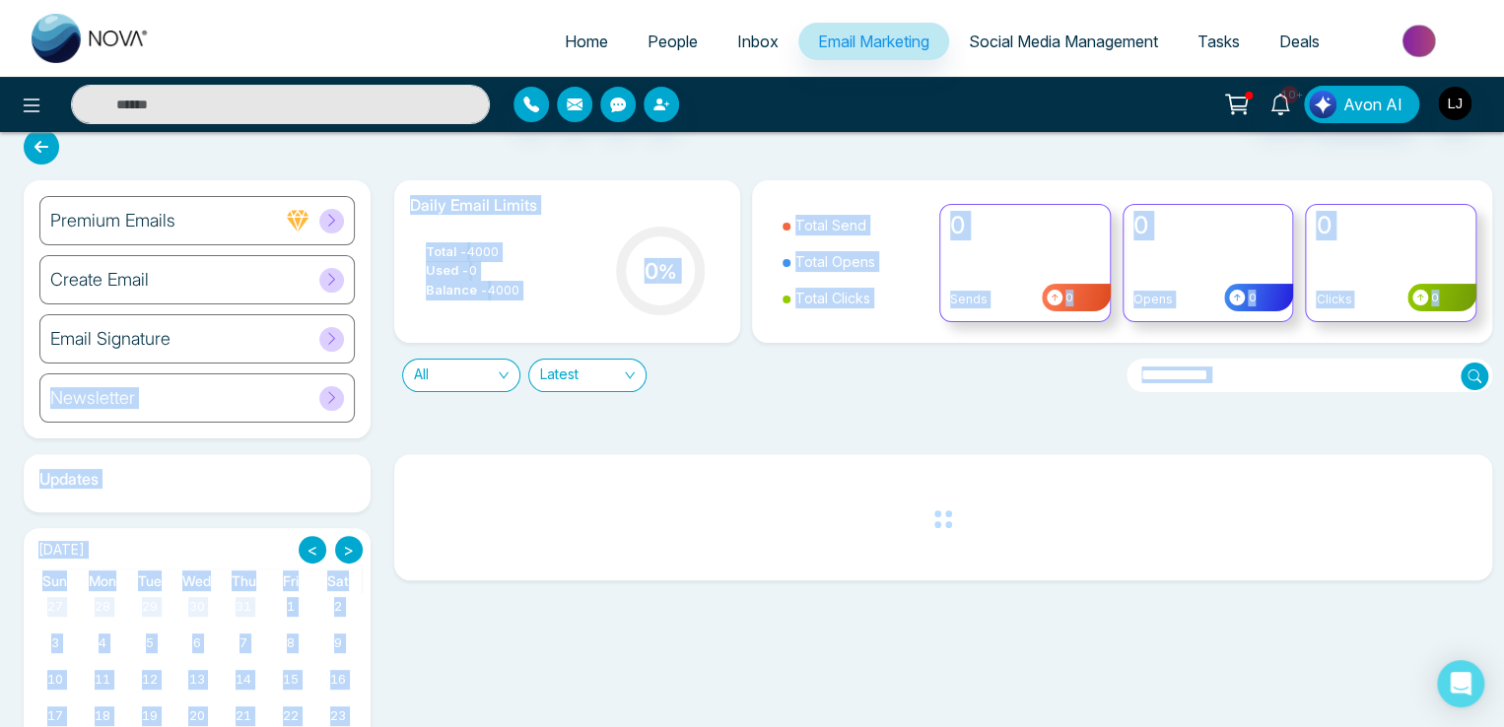
drag, startPoint x: 239, startPoint y: 350, endPoint x: 1034, endPoint y: 600, distance: 832.8
click at [1041, 636] on div "Premium Emails Create Email Email Signature Newsletter Daily Email Limits Total…" at bounding box center [752, 474] width 1504 height 723
click at [985, 399] on div "Daily Email Limits Total - 4000 Used - 0 Balance - 4000 0 % Total Send Total Op…" at bounding box center [937, 309] width 1111 height 258
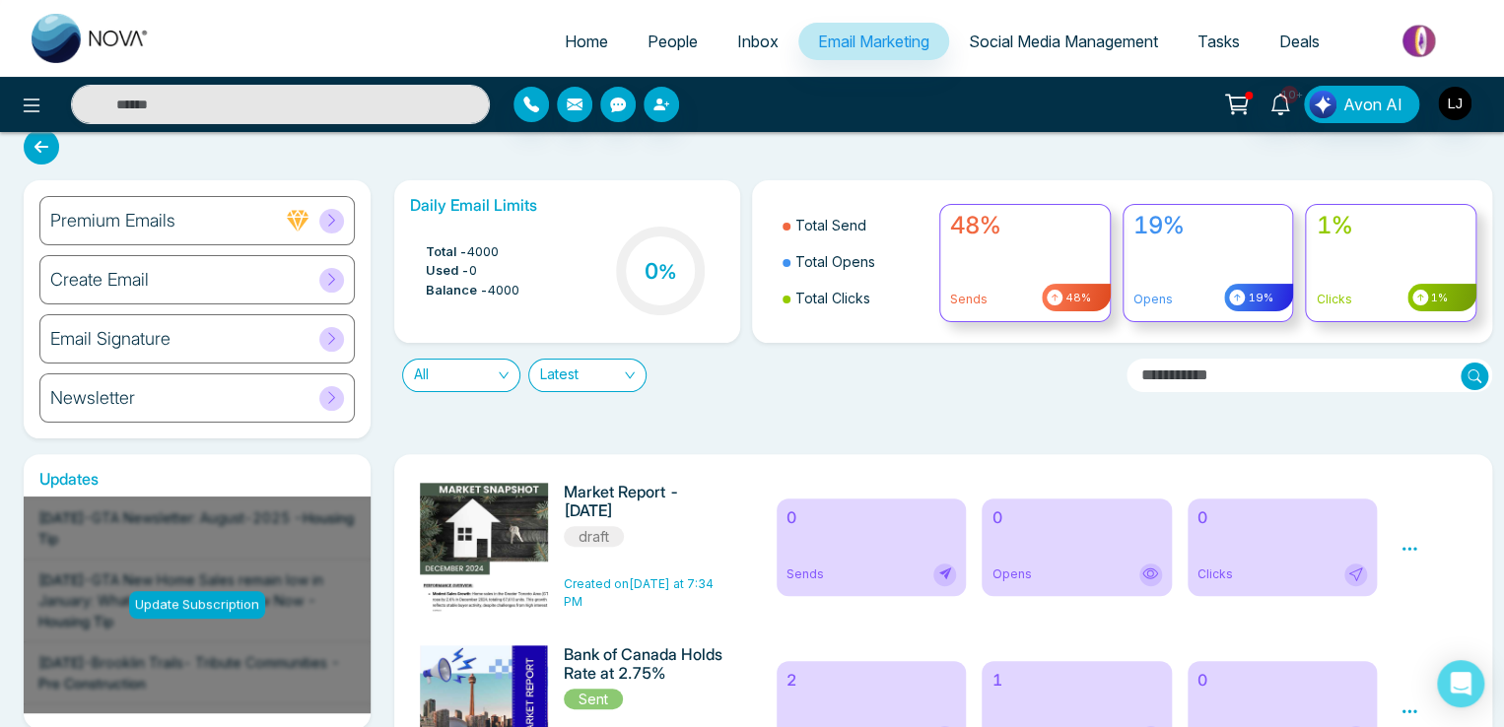
click at [1411, 547] on icon at bounding box center [1409, 549] width 18 height 18
click at [1422, 601] on link "Edit" at bounding box center [1428, 605] width 24 height 17
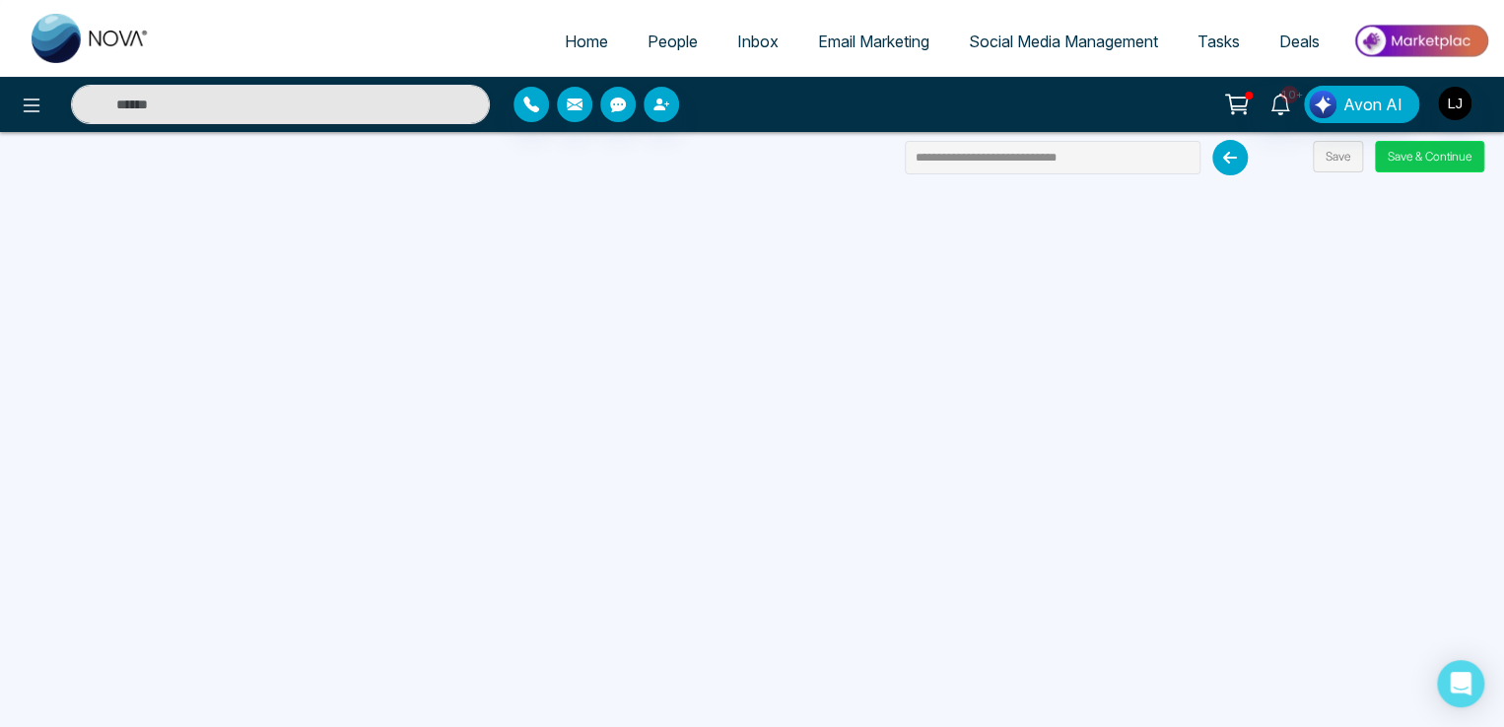
click at [1425, 163] on button "Save & Continue" at bounding box center [1429, 157] width 109 height 32
click at [1420, 156] on button "Save & Continue" at bounding box center [1429, 157] width 109 height 32
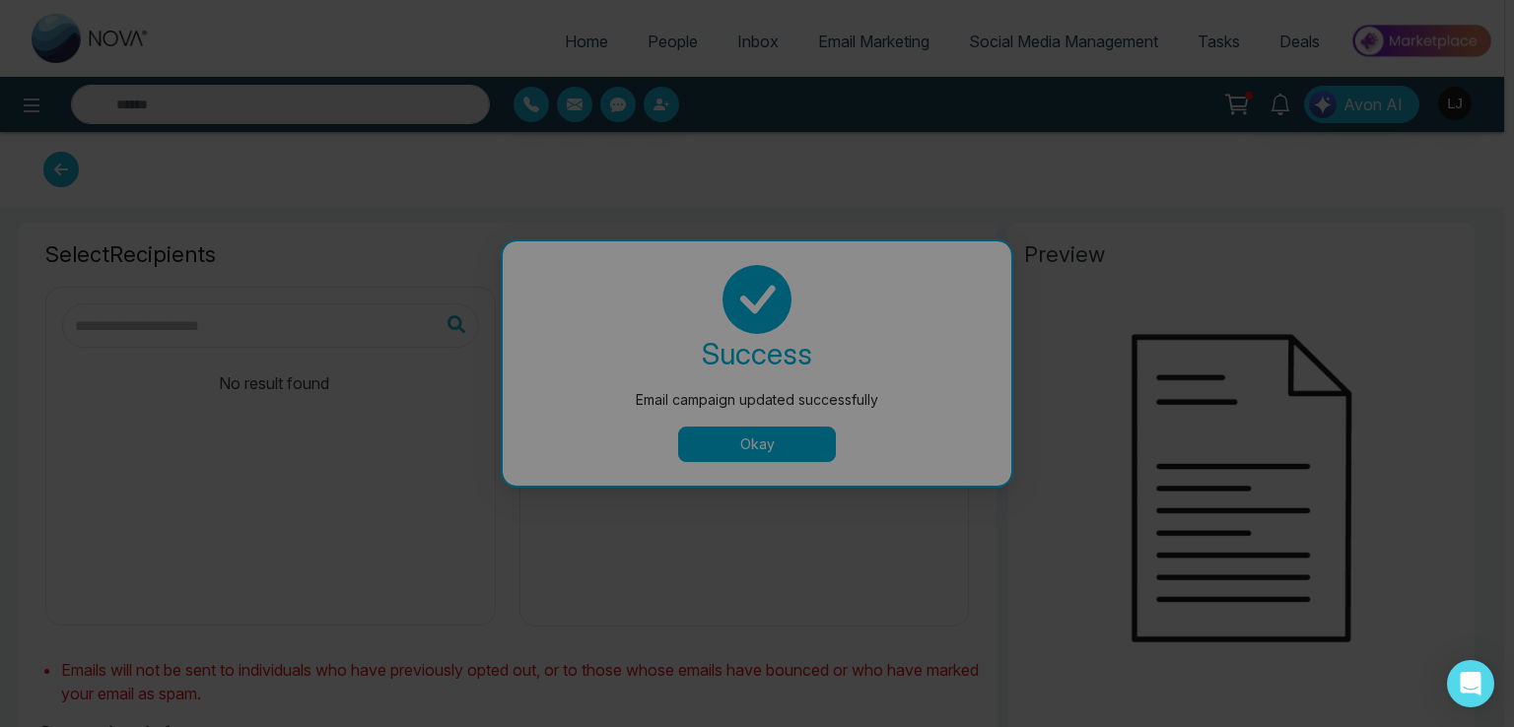
click at [772, 442] on div "Email campaign updated successfully success Email campaign updated successfully…" at bounding box center [757, 363] width 1514 height 727
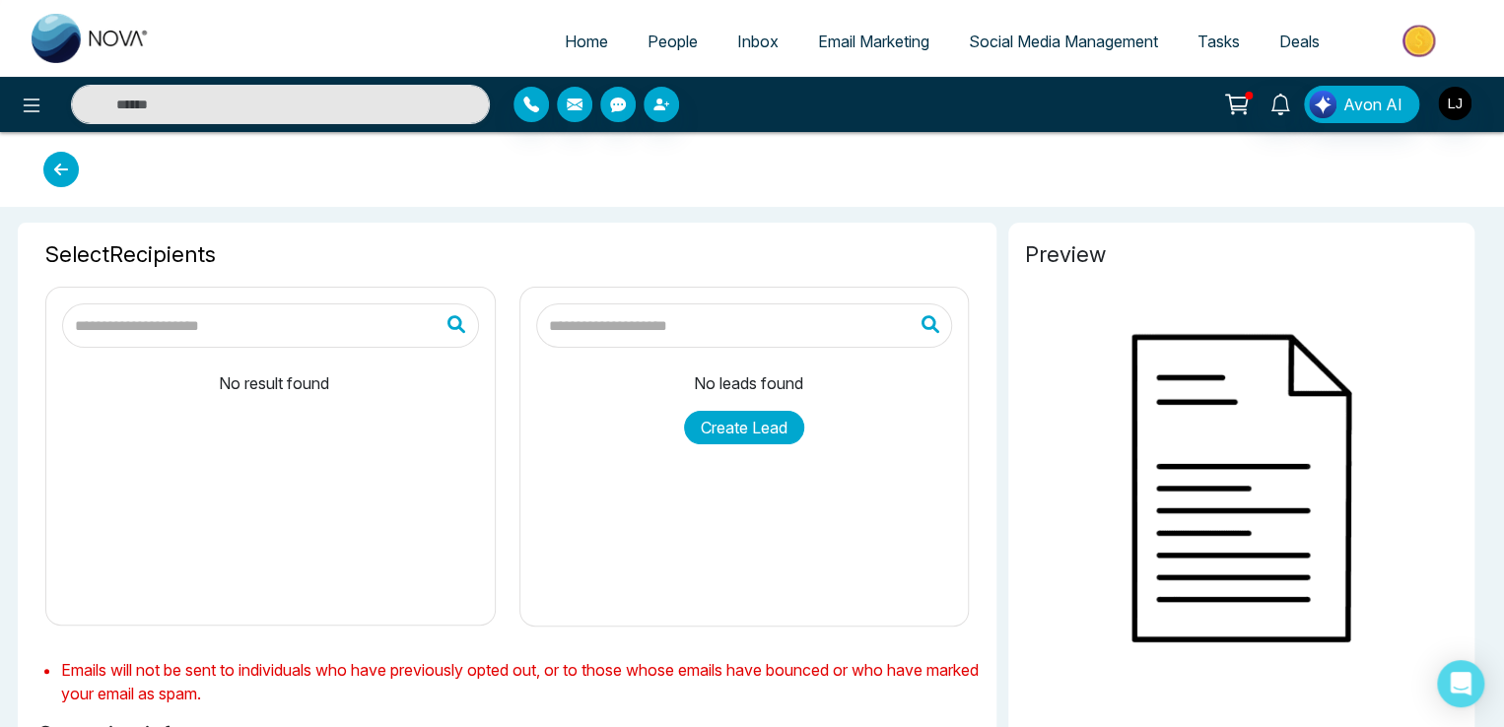
click at [772, 431] on button "Create Lead" at bounding box center [744, 428] width 120 height 34
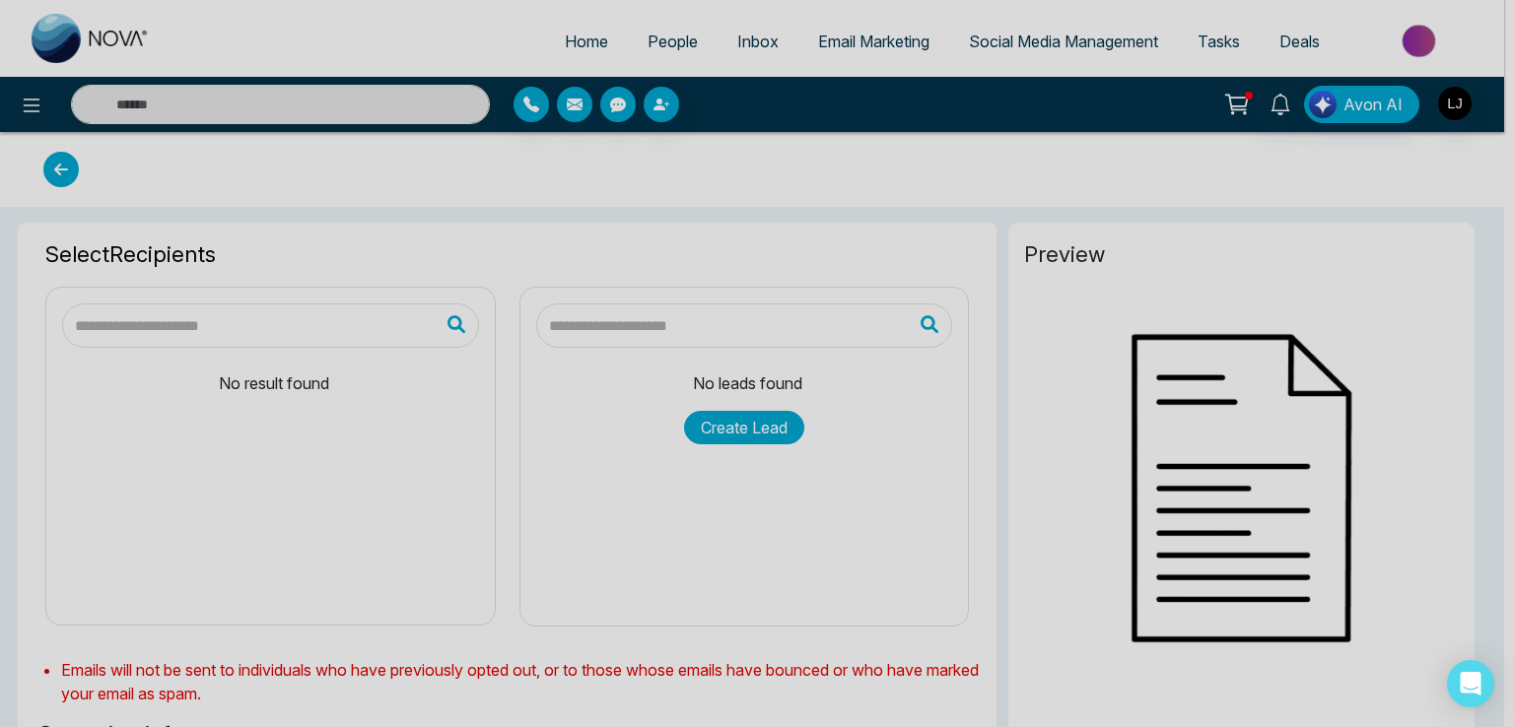
type input "**********"
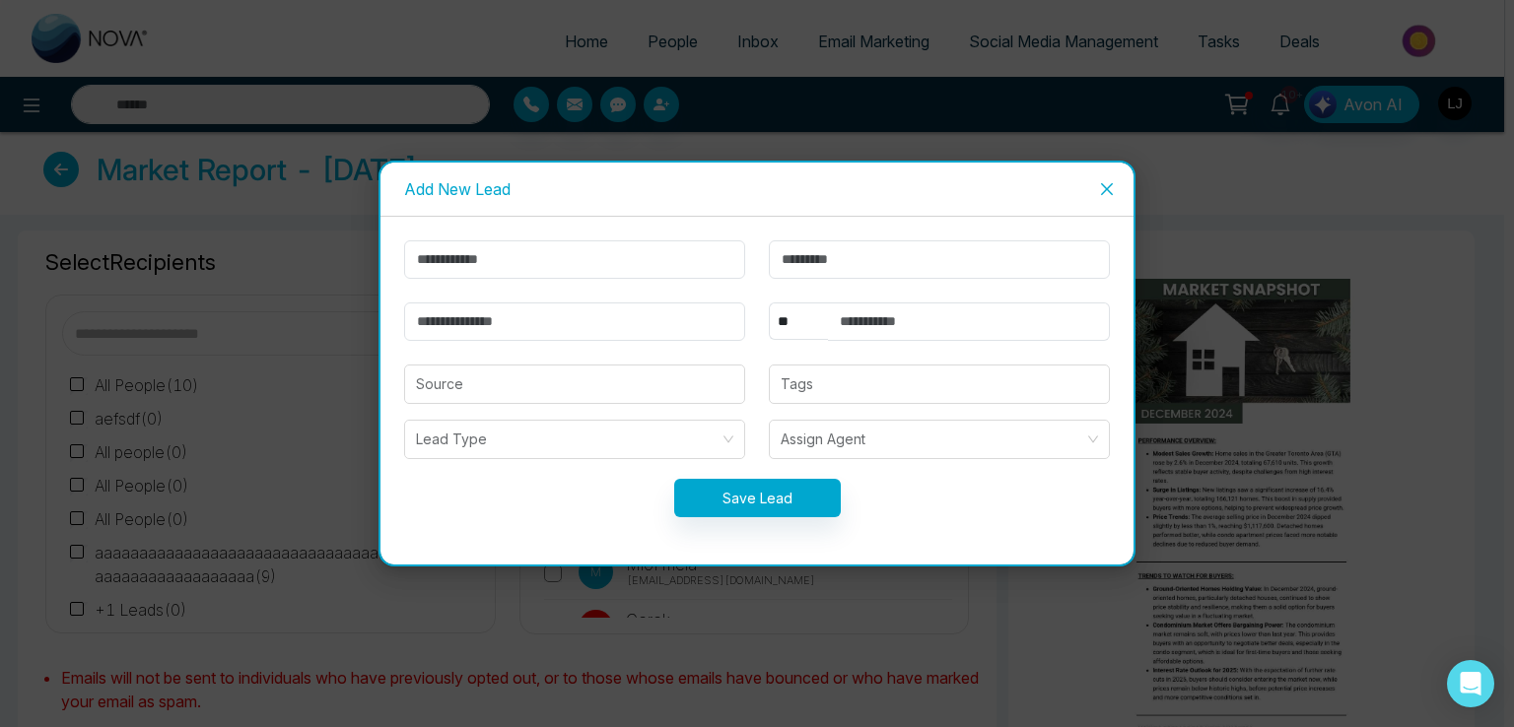
click at [1112, 187] on icon "close" at bounding box center [1107, 189] width 16 height 16
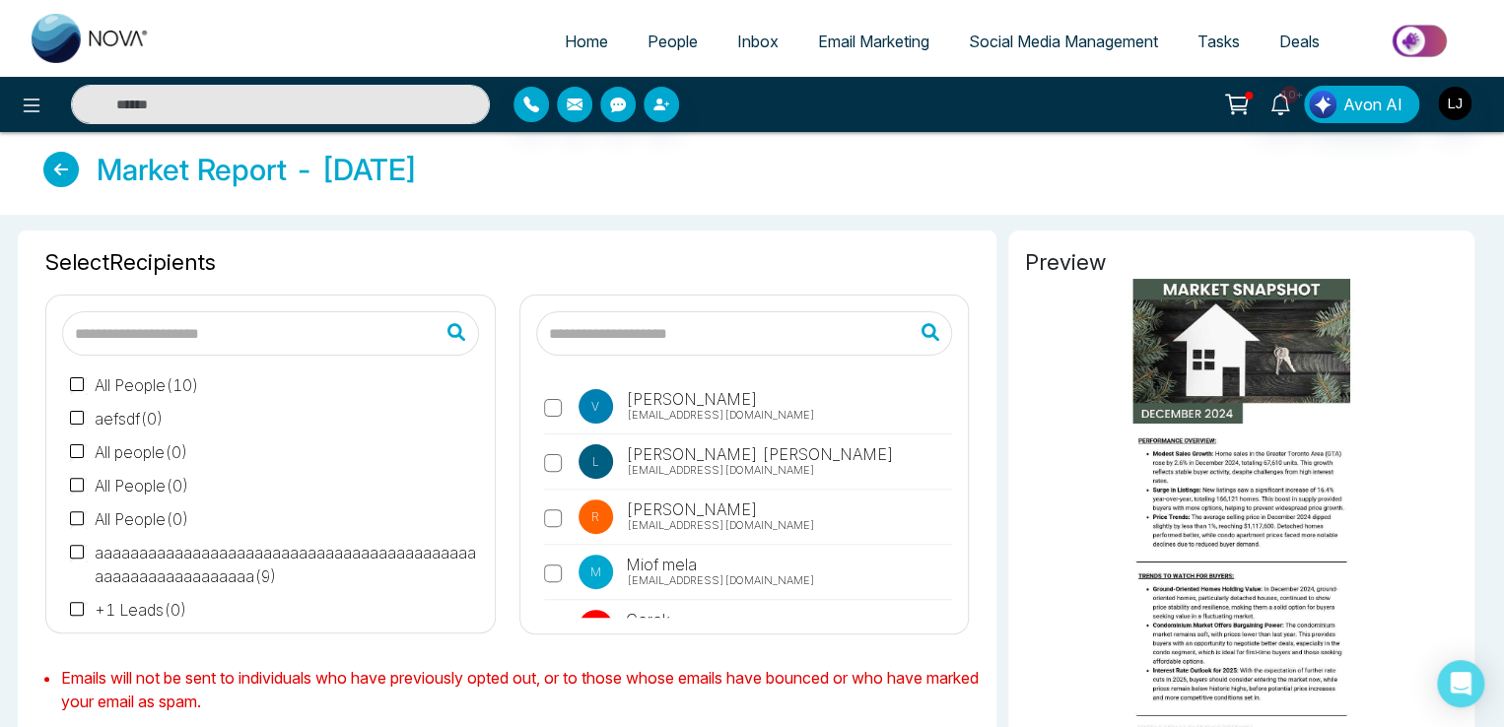
click at [144, 349] on input "text" at bounding box center [270, 333] width 417 height 44
click at [288, 237] on div "Select Recipients All People ( 10 ) aefsdf ( 0 ) All people ( 0 ) All People ( …" at bounding box center [507, 441] width 955 height 420
click at [159, 336] on input "text" at bounding box center [270, 333] width 417 height 44
type input "*"
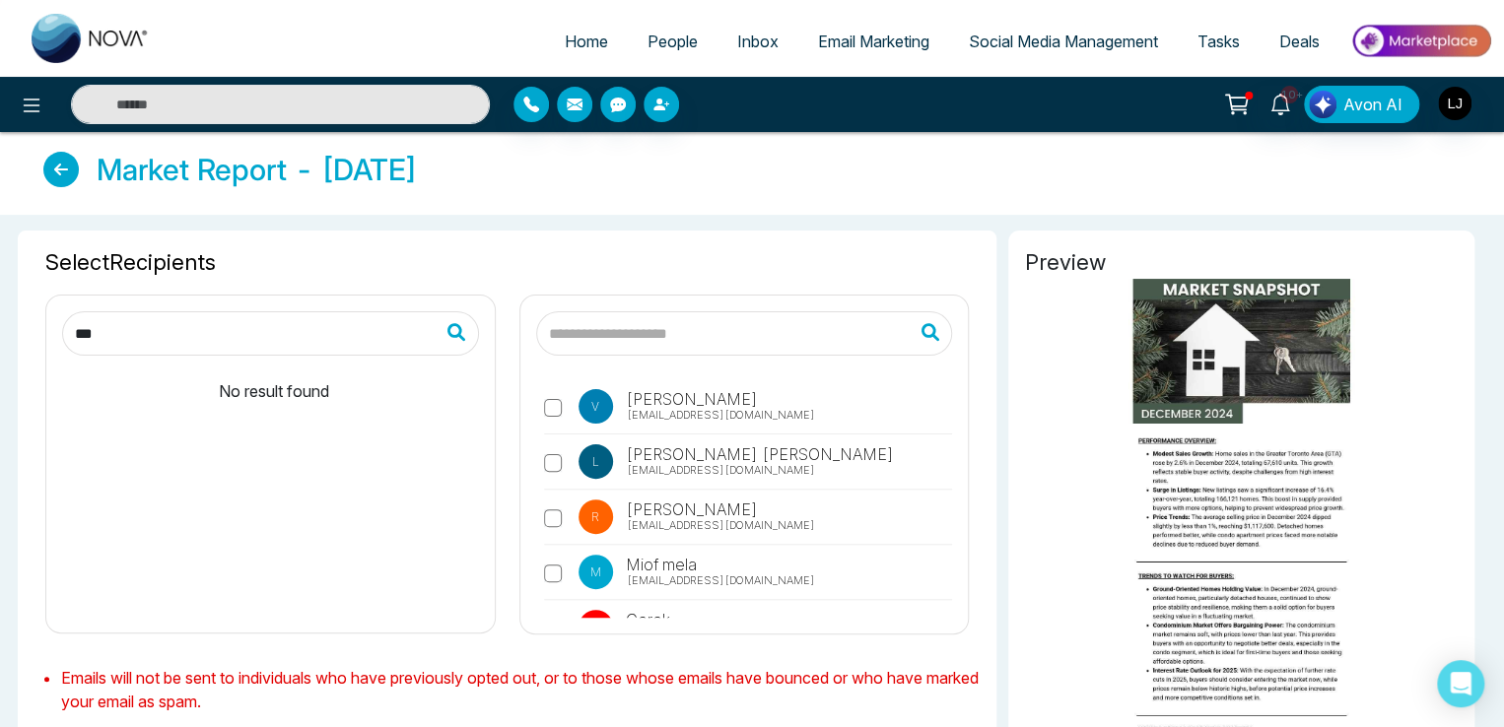
click at [91, 340] on input "*" at bounding box center [270, 333] width 417 height 44
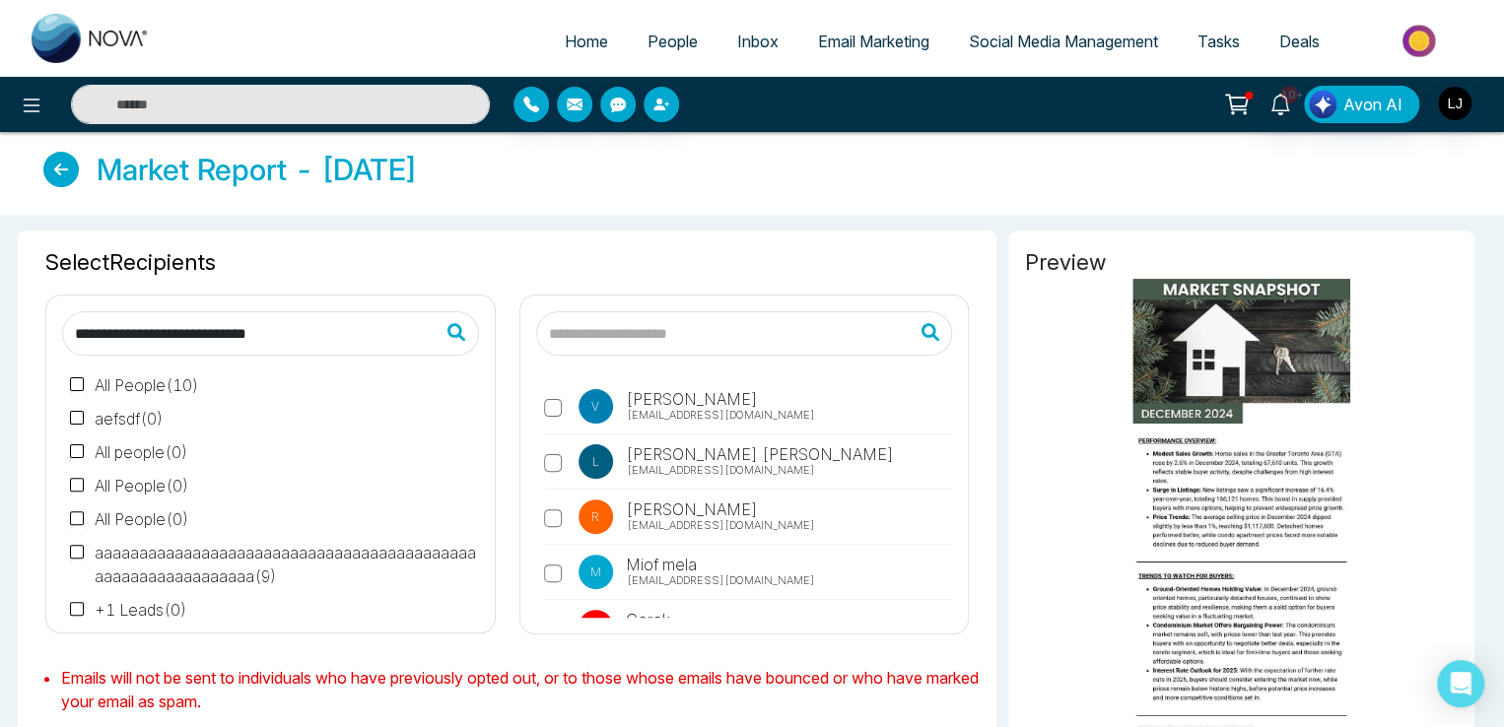
drag, startPoint x: 219, startPoint y: 336, endPoint x: 63, endPoint y: 323, distance: 156.2
click at [63, 324] on span at bounding box center [270, 333] width 417 height 44
type input "*"
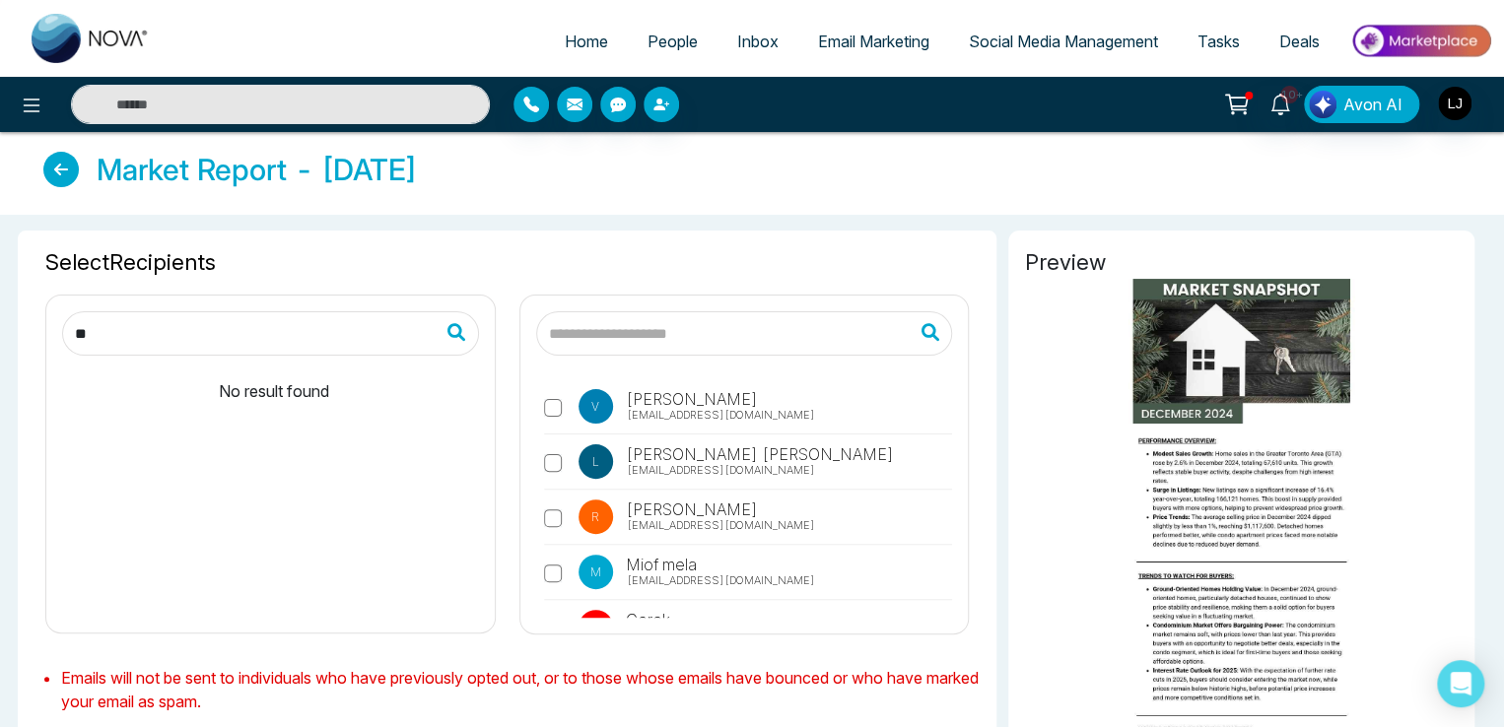
drag, startPoint x: 101, startPoint y: 323, endPoint x: 67, endPoint y: 331, distance: 34.4
click at [67, 331] on input "*" at bounding box center [270, 333] width 417 height 44
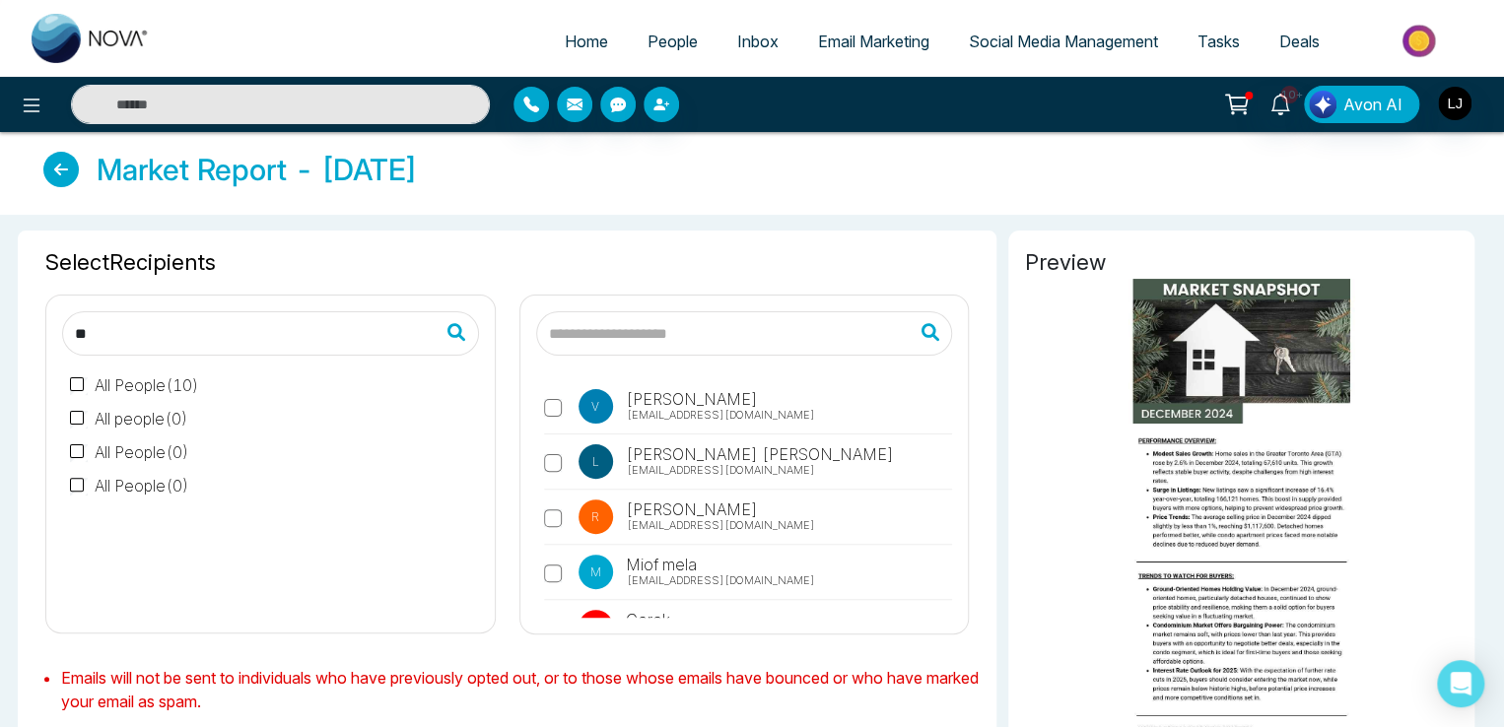
type input "**"
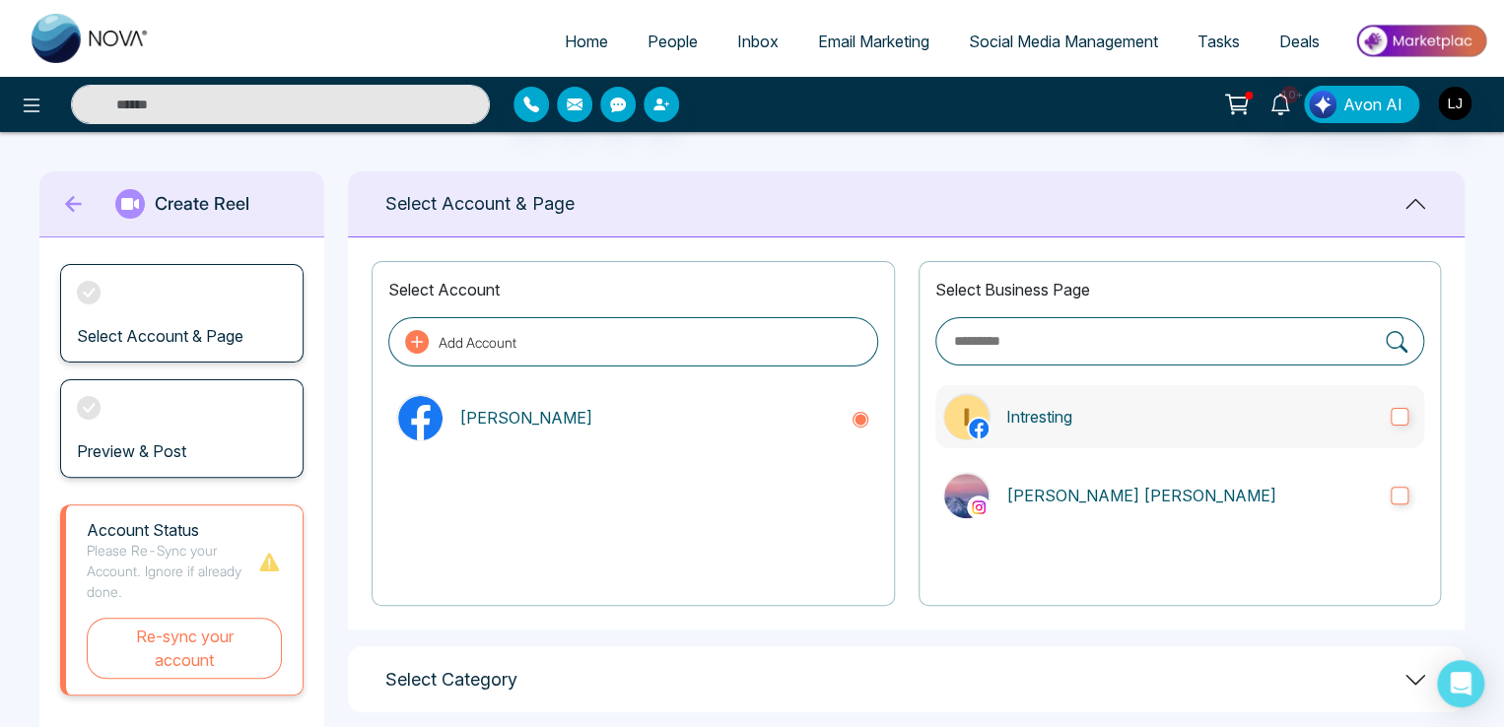
click at [1091, 415] on p "Intresting" at bounding box center [1190, 417] width 369 height 24
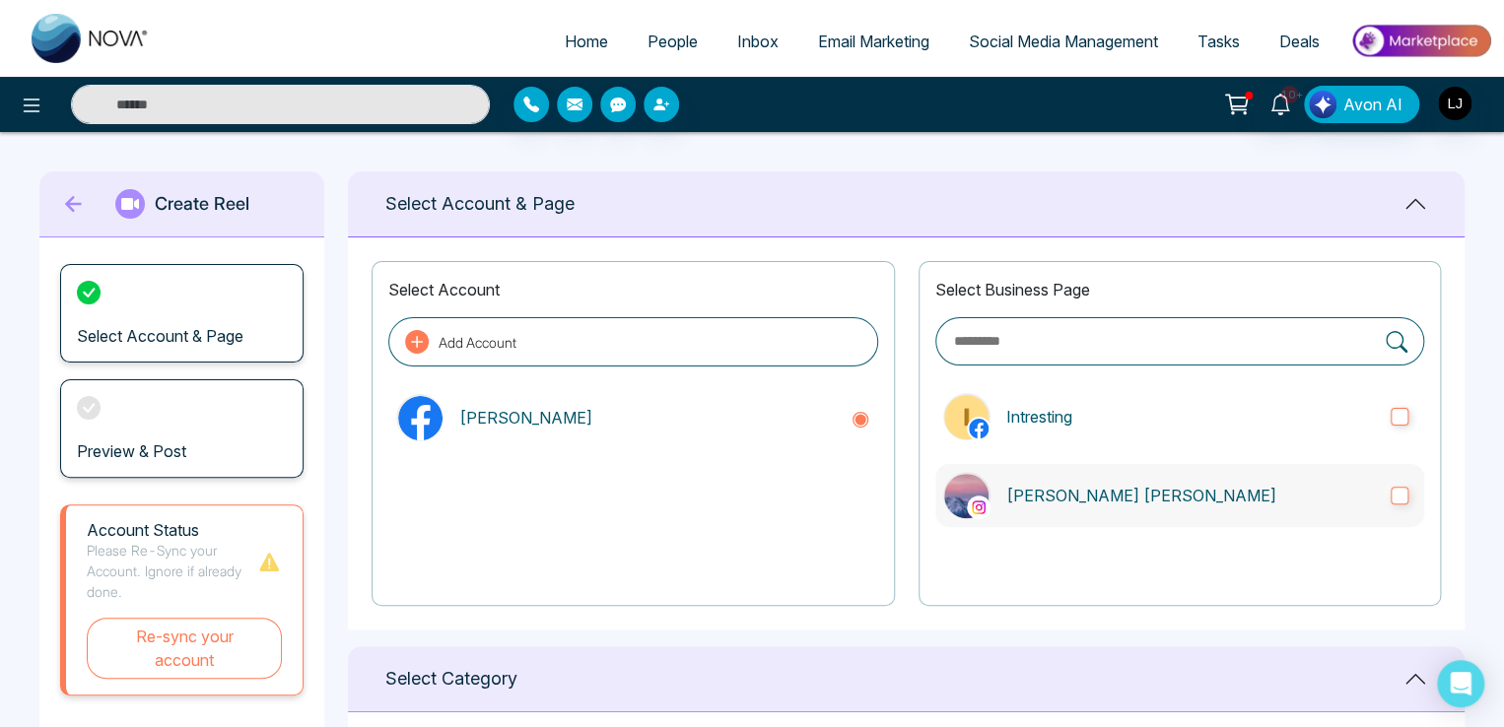
click at [1103, 520] on label "Lokesh Avinash Joshi" at bounding box center [1179, 495] width 489 height 63
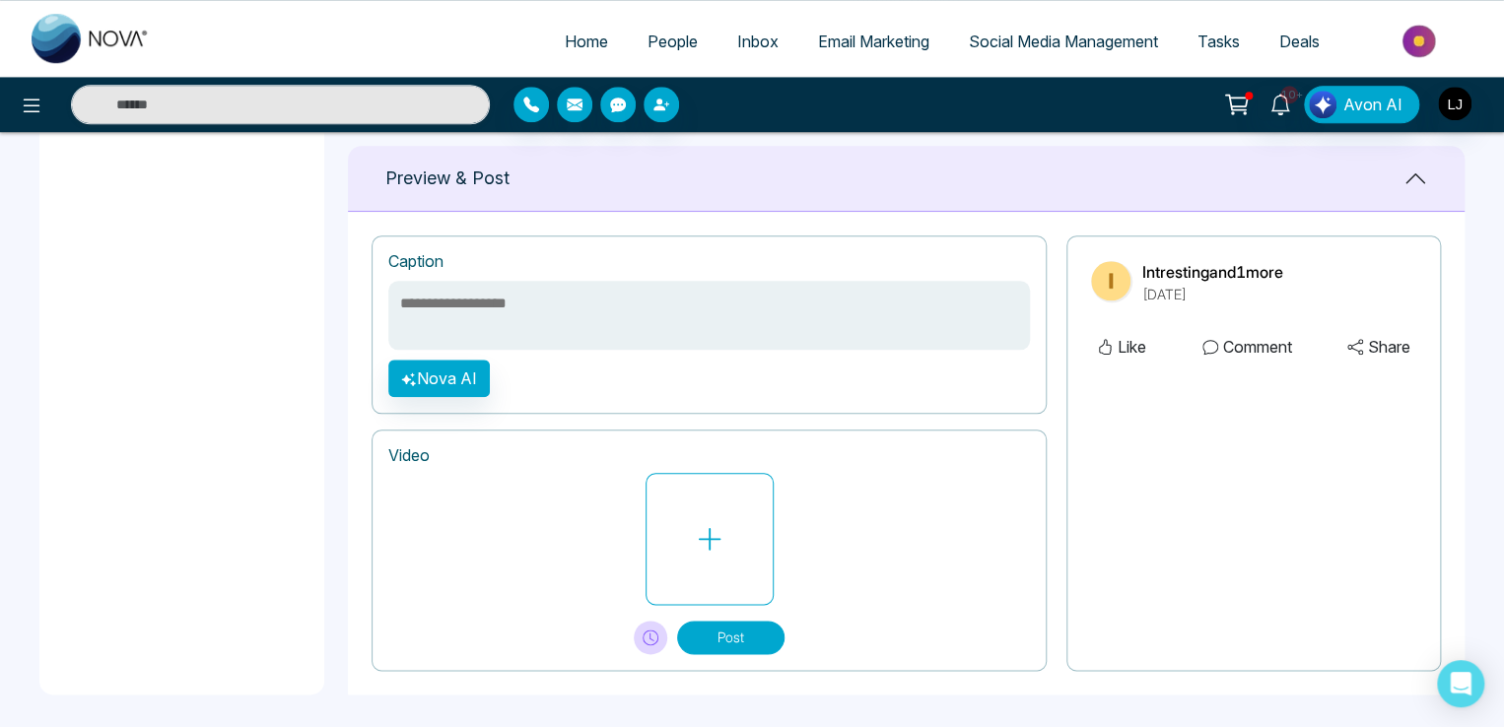
scroll to position [865, 0]
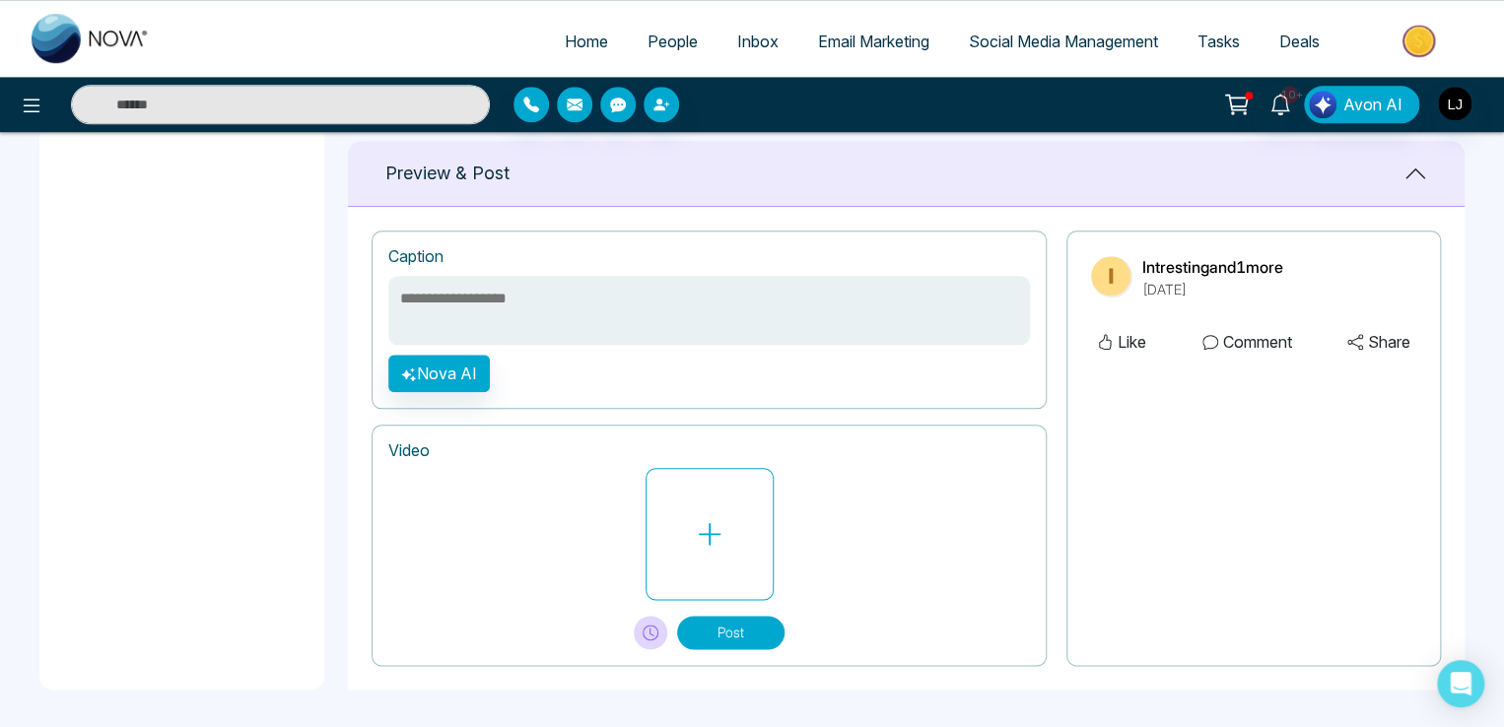
click at [760, 605] on div "Post" at bounding box center [709, 624] width 642 height 49
click at [750, 644] on button "Post" at bounding box center [730, 633] width 107 height 34
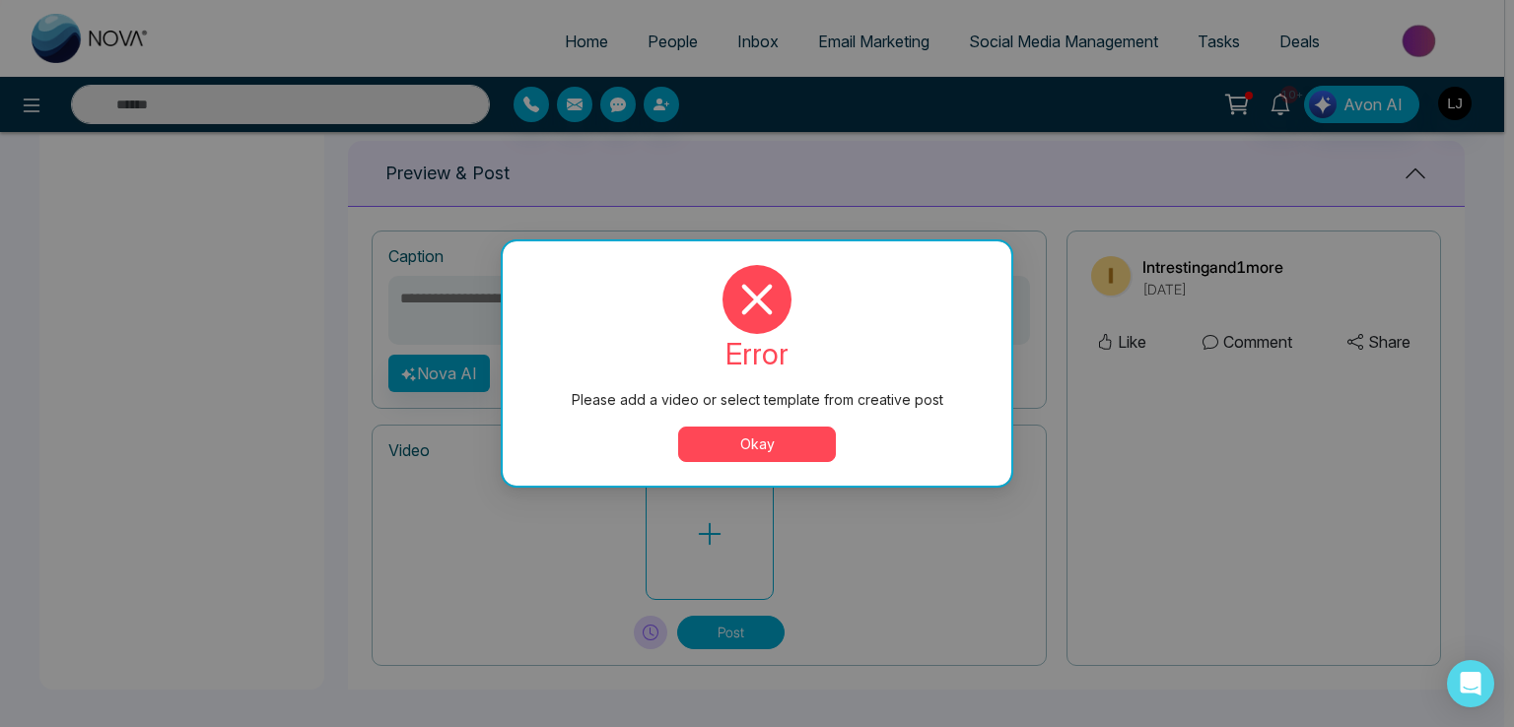
click at [756, 437] on button "Okay" at bounding box center [757, 444] width 158 height 35
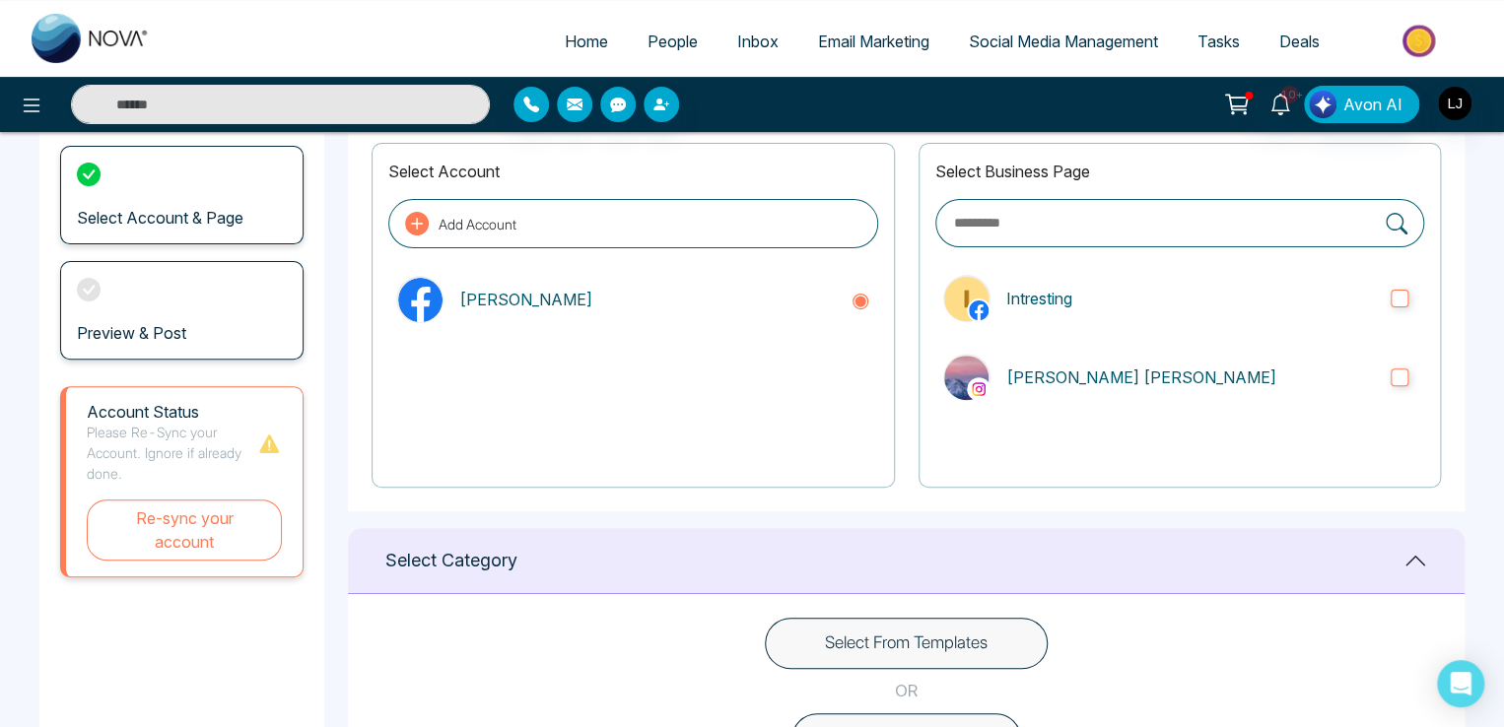
scroll to position [0, 0]
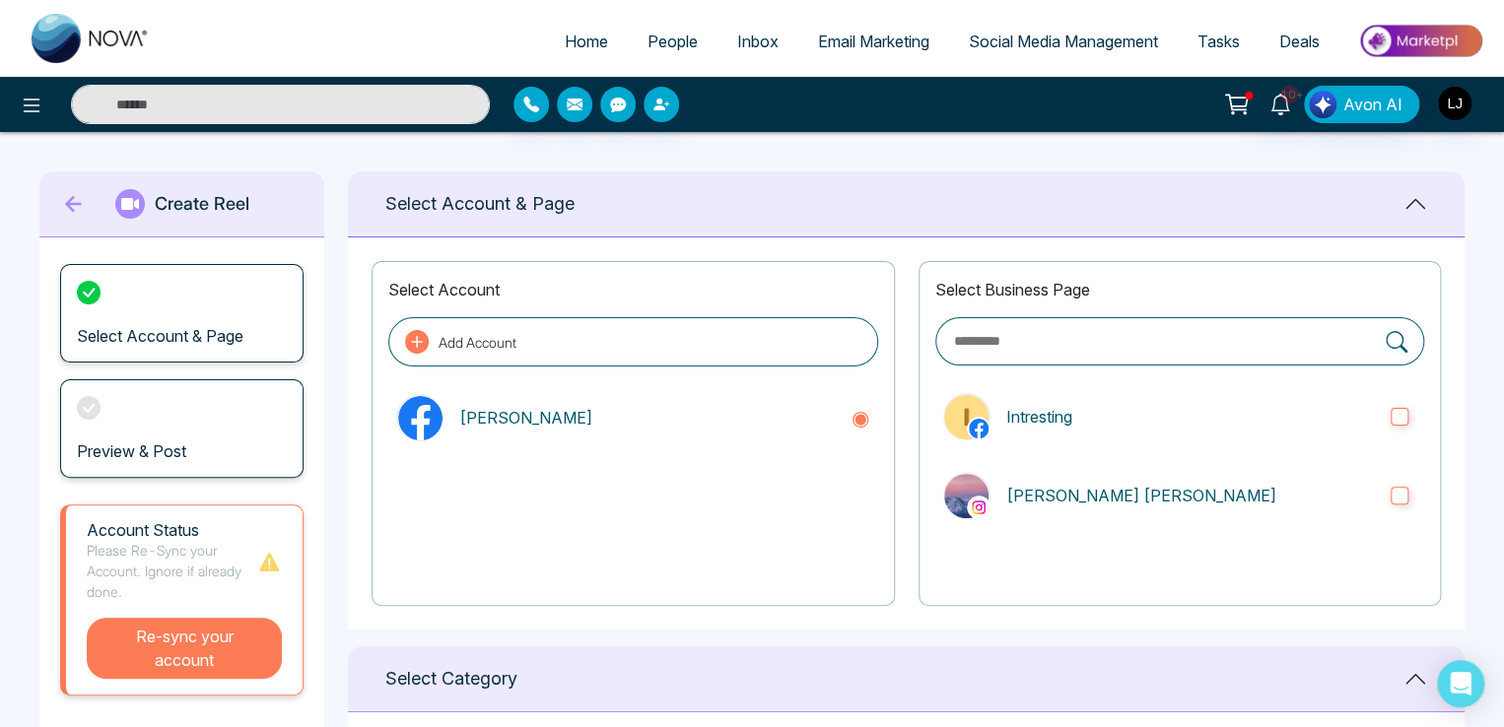
click at [193, 646] on button "Re-sync your account" at bounding box center [184, 648] width 195 height 61
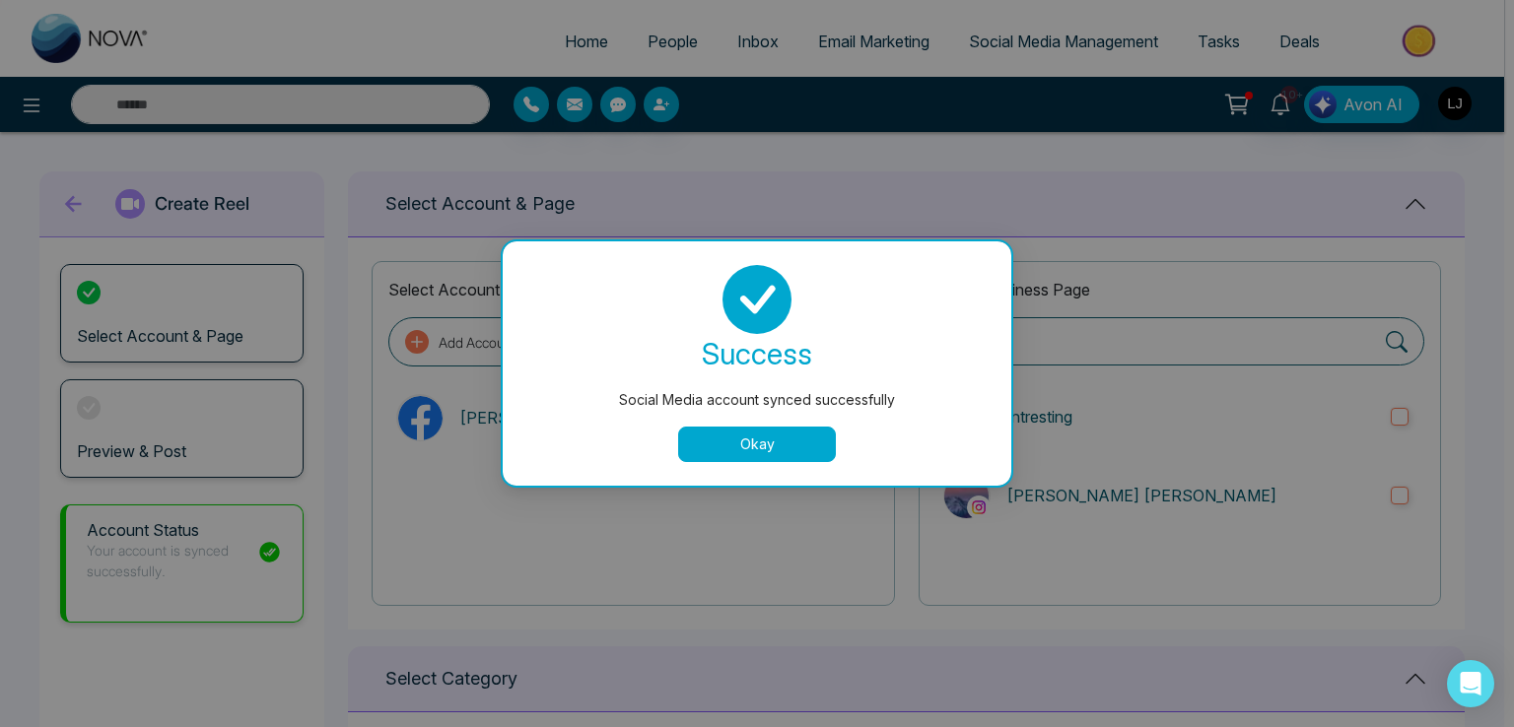
click at [729, 442] on button "Okay" at bounding box center [757, 444] width 158 height 35
